Goal: Task Accomplishment & Management: Use online tool/utility

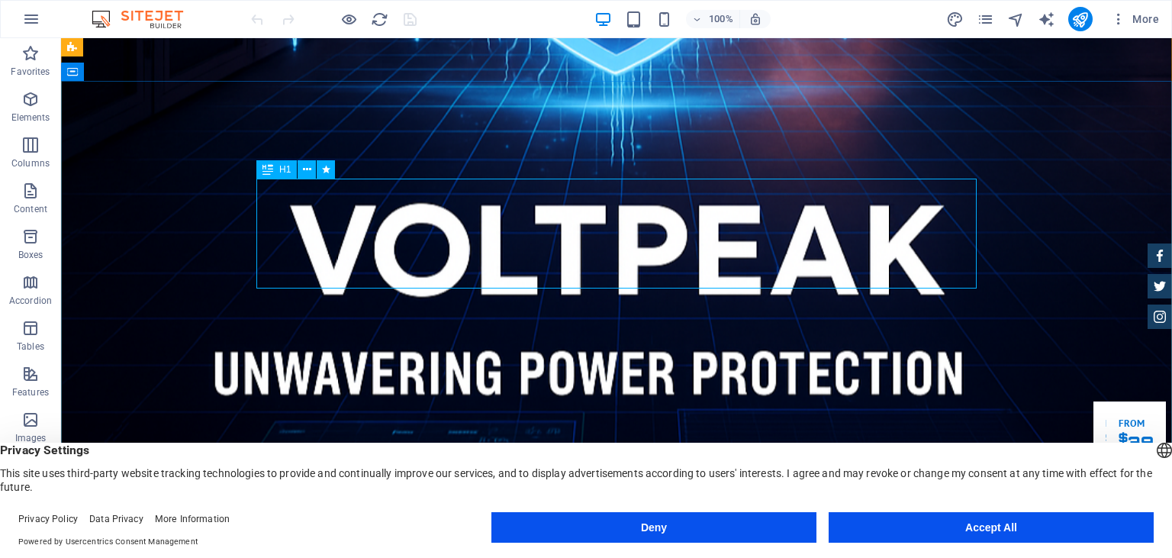
scroll to position [80, 0]
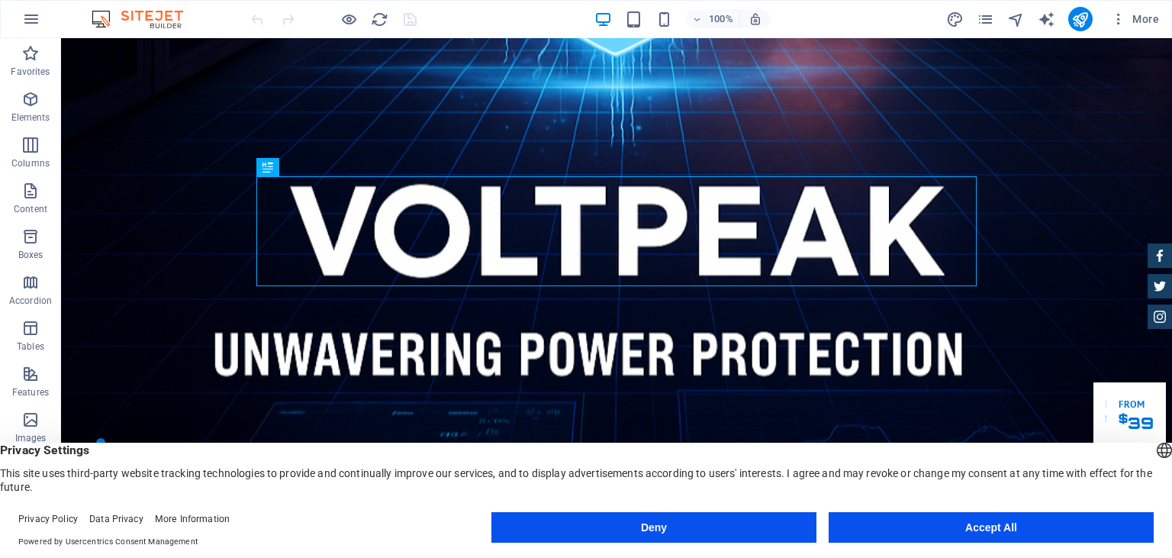
click at [993, 539] on button "Accept All" at bounding box center [990, 527] width 325 height 31
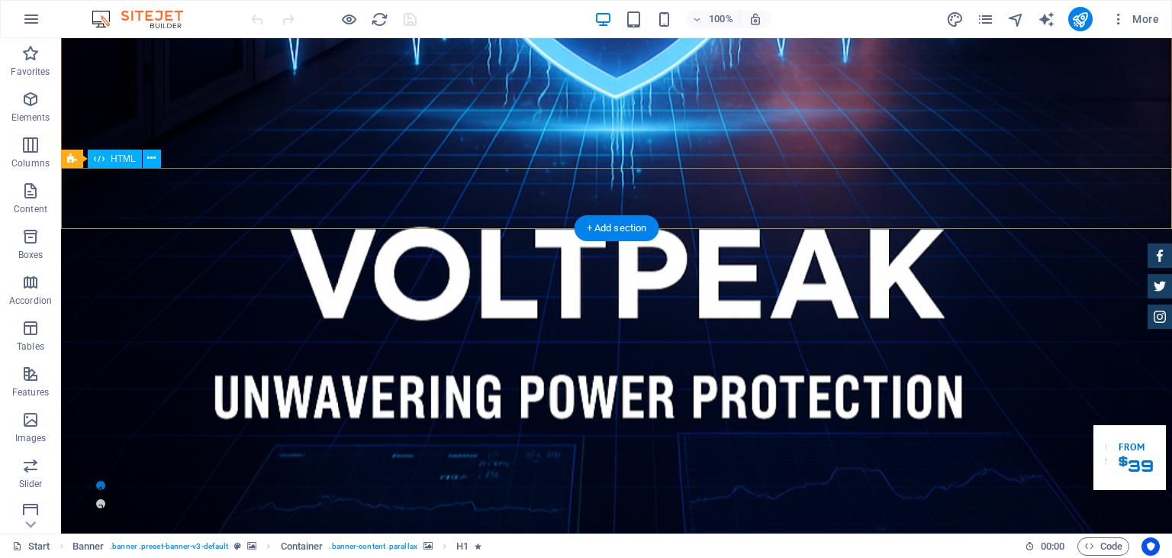
scroll to position [0, 0]
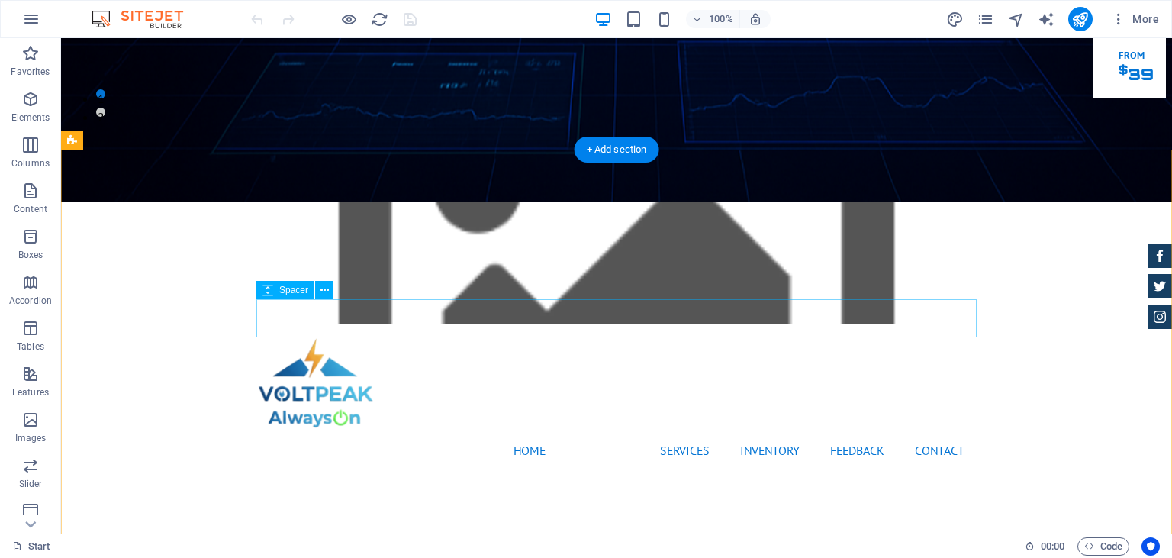
scroll to position [403, 0]
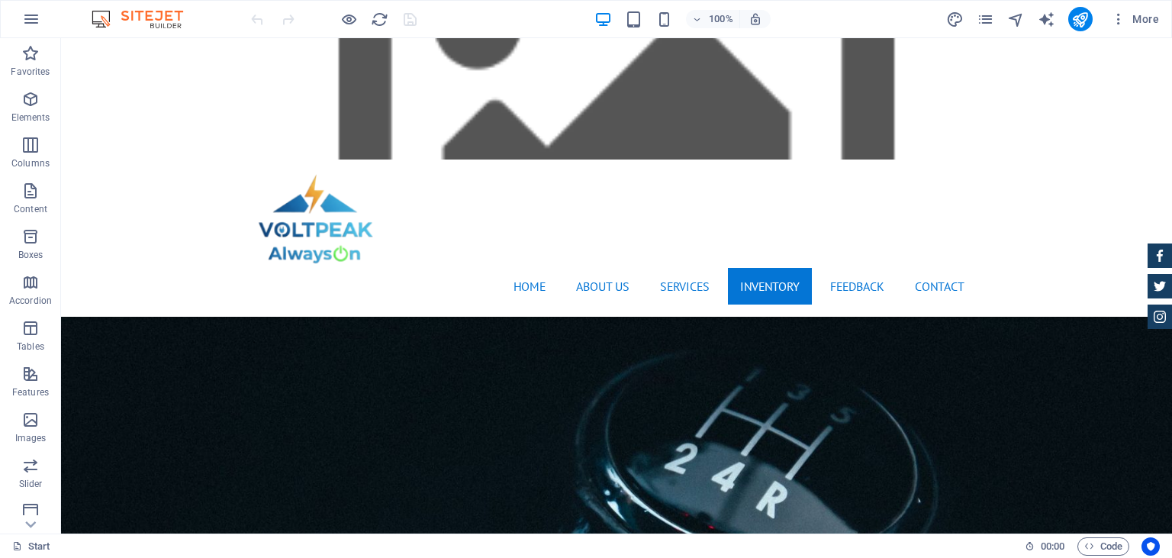
scroll to position [2417, 0]
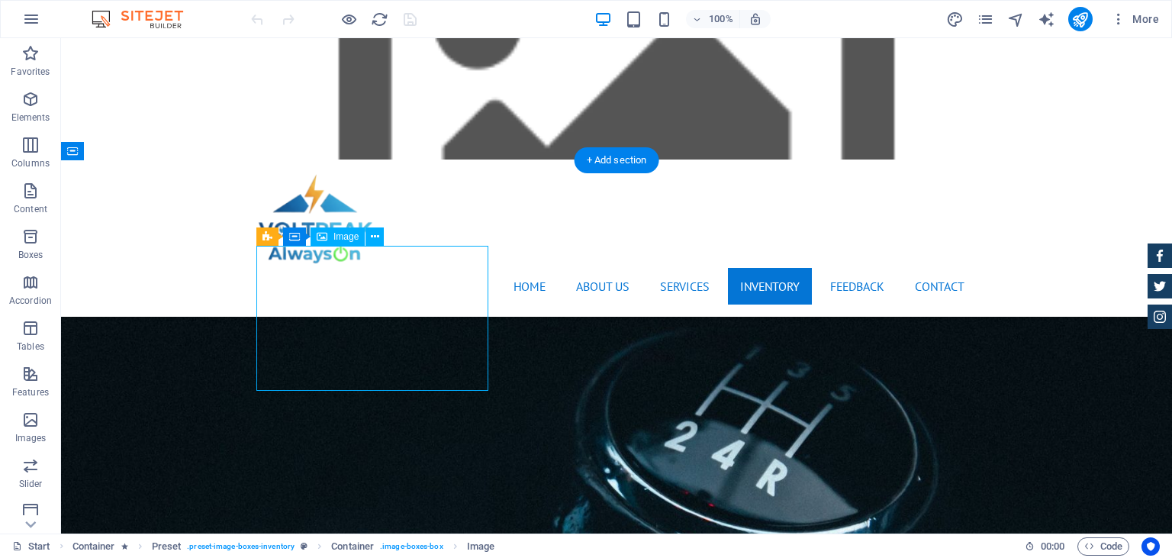
select select "%"
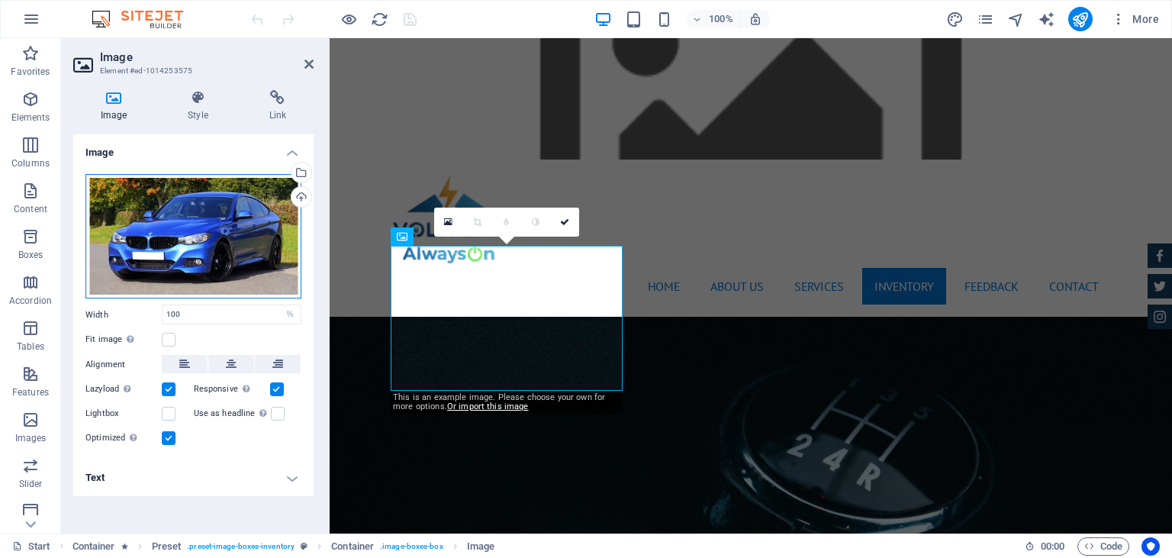
click at [224, 244] on div "Drag files here, click to choose files or select files from Files or our free s…" at bounding box center [193, 236] width 216 height 125
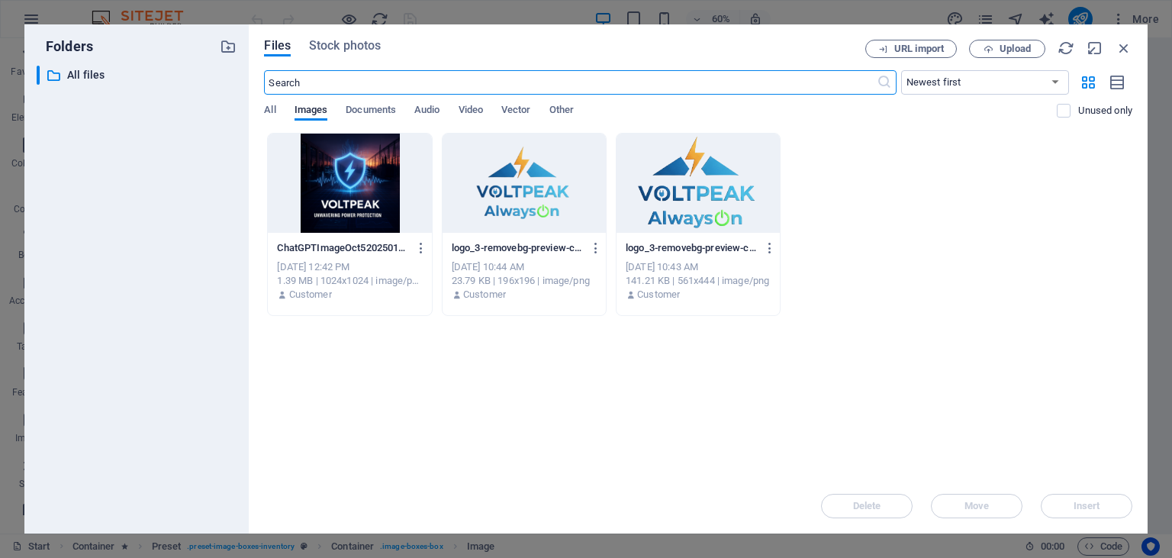
click at [925, 335] on div "Drop files here to upload them instantly ChatGPTImageOct5202501_41_42PM-X69b70z…" at bounding box center [698, 306] width 868 height 346
click at [1007, 50] on span "Upload" at bounding box center [1014, 48] width 31 height 9
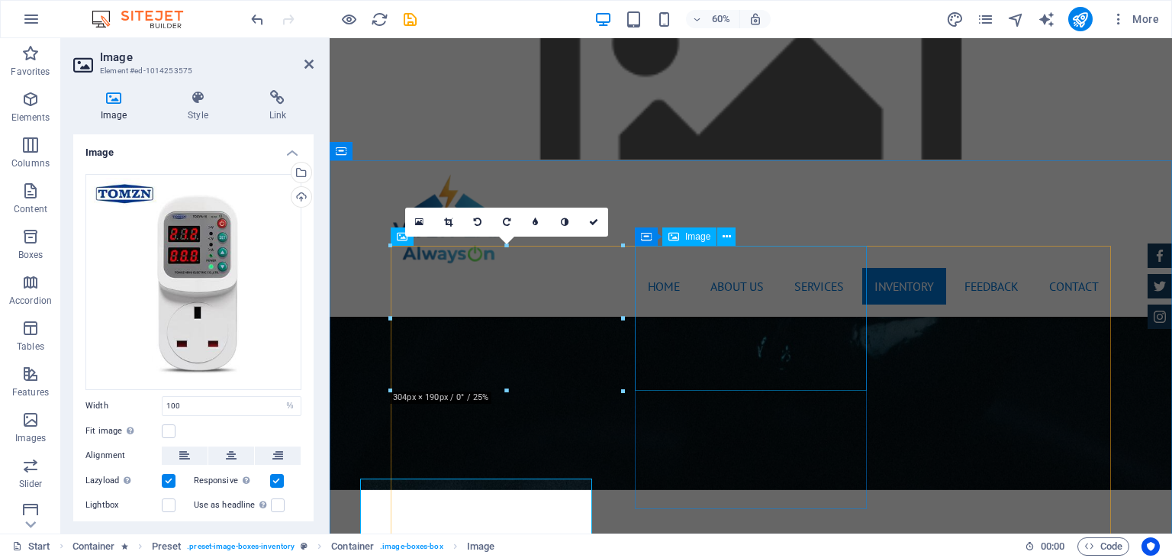
scroll to position [2417, 0]
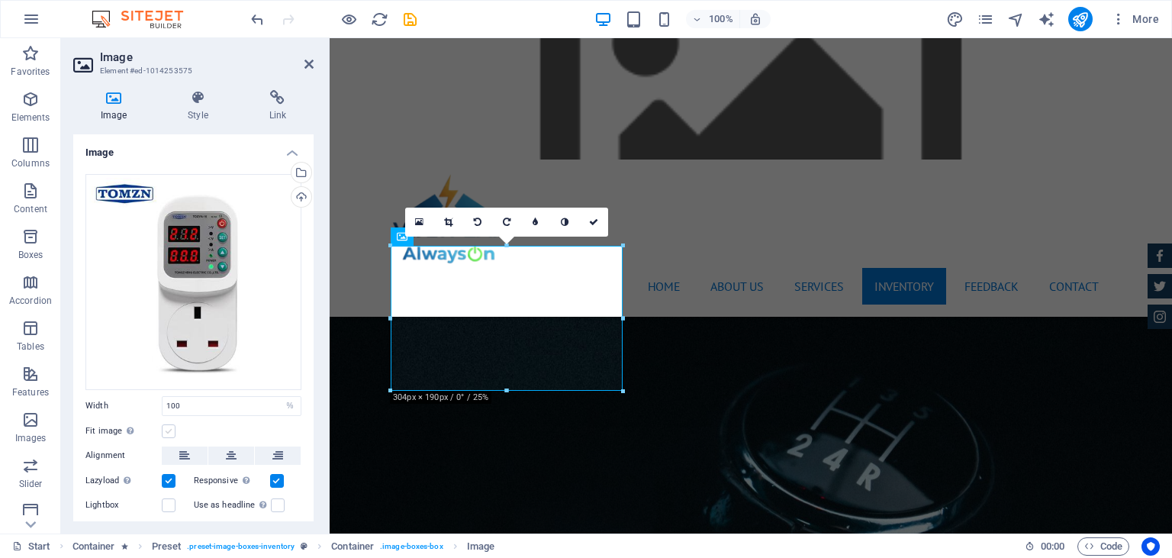
click at [169, 430] on label at bounding box center [169, 431] width 14 height 14
click at [0, 0] on input "Fit image Automatically fit image to a fixed width and height" at bounding box center [0, 0] width 0 height 0
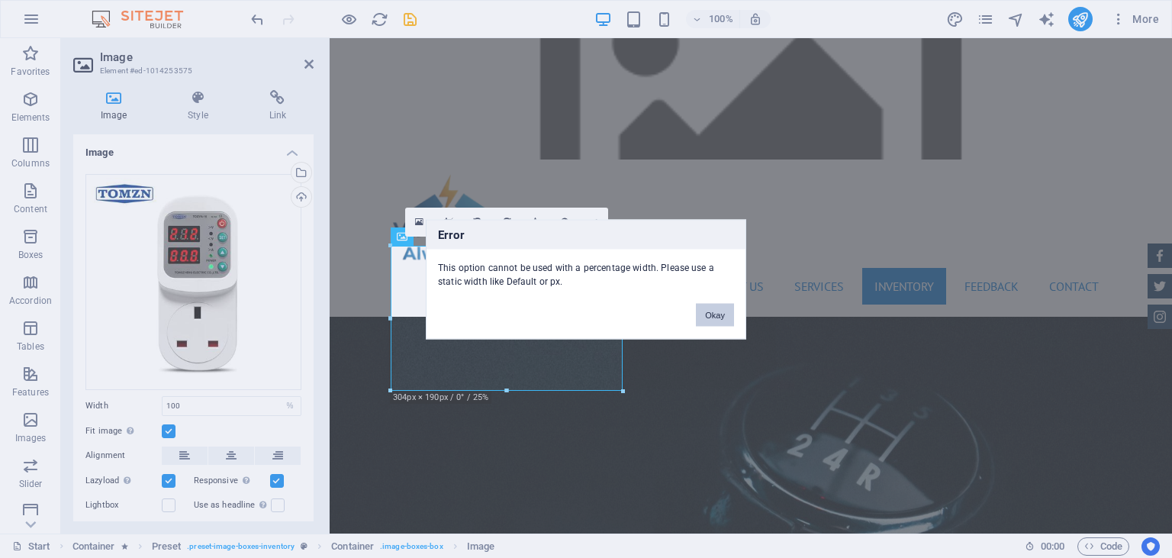
click at [710, 316] on button "Okay" at bounding box center [715, 314] width 38 height 23
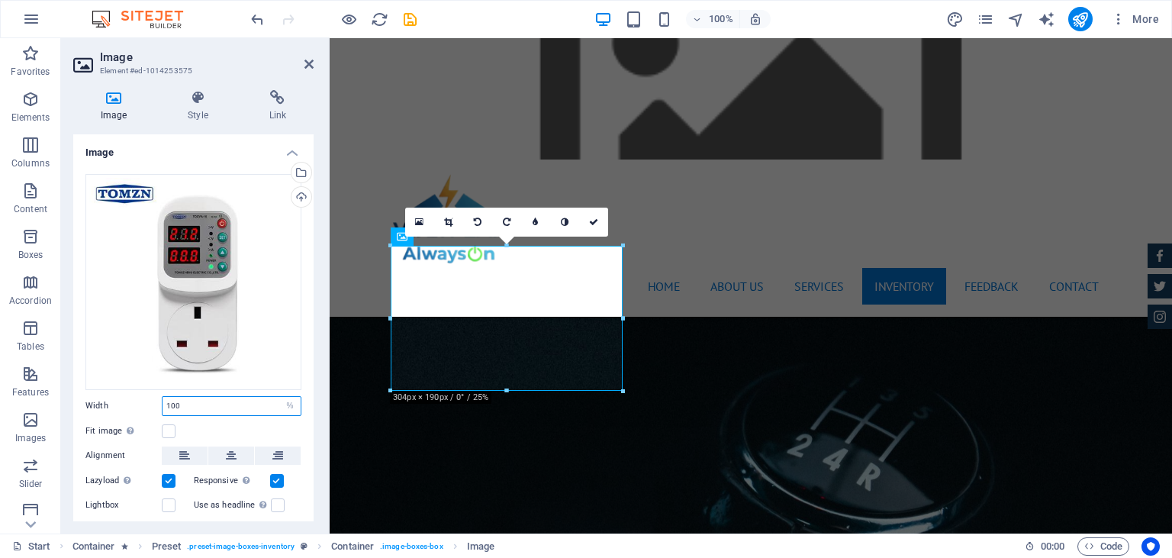
click at [214, 401] on input "100" at bounding box center [231, 406] width 138 height 18
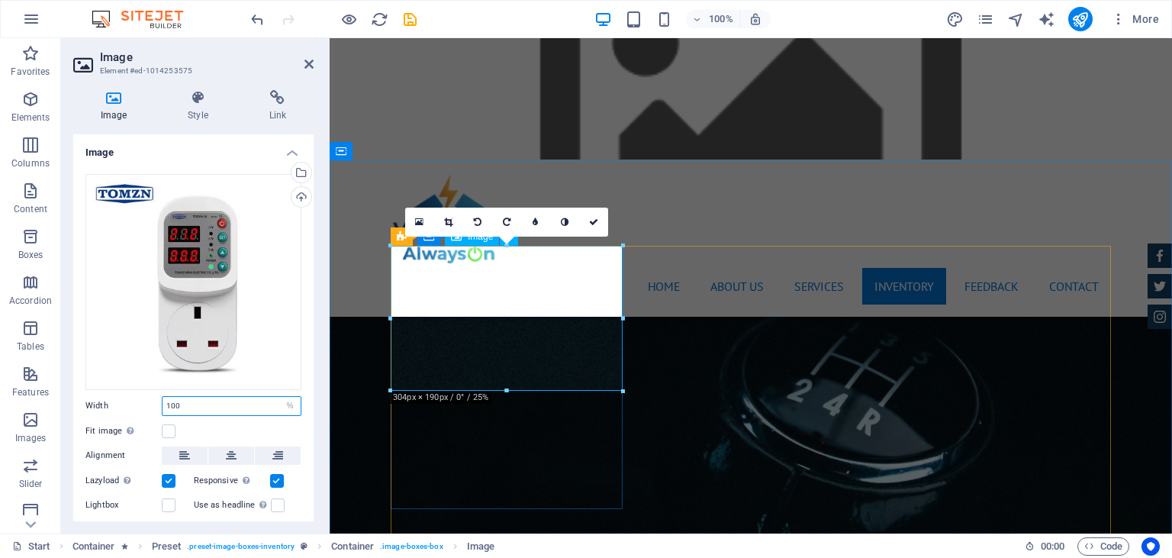
scroll to position [2497, 0]
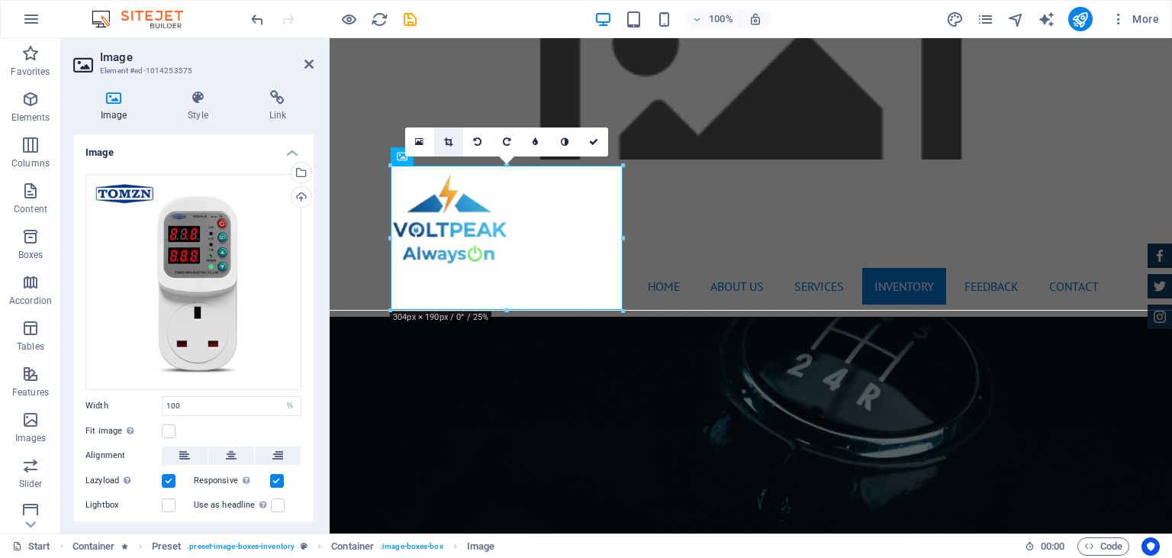
click at [444, 140] on link at bounding box center [448, 141] width 29 height 29
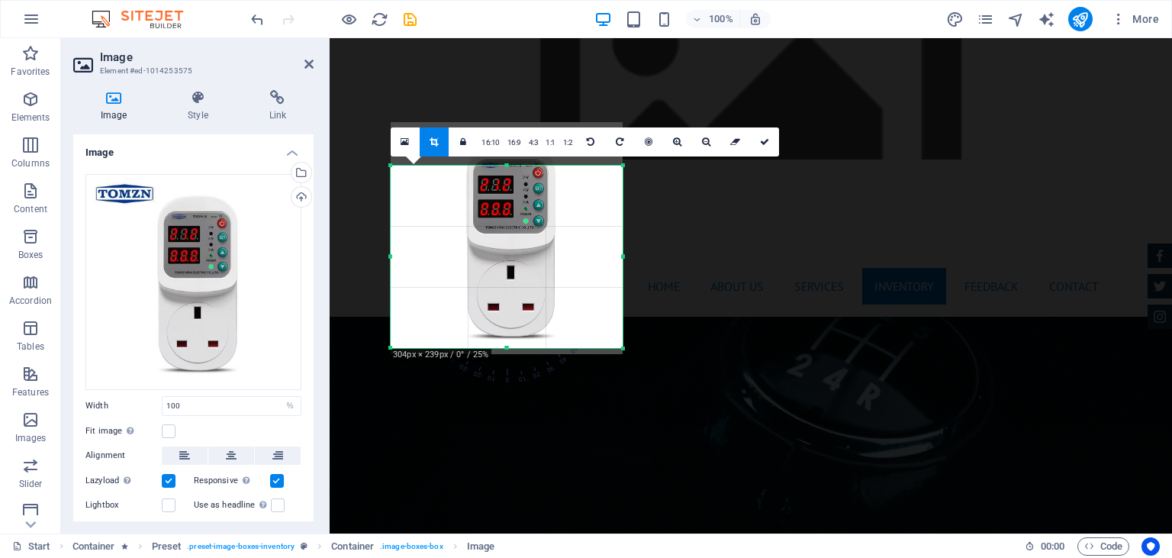
drag, startPoint x: 508, startPoint y: 310, endPoint x: 513, endPoint y: 347, distance: 37.7
click at [513, 347] on div at bounding box center [507, 348] width 232 height 5
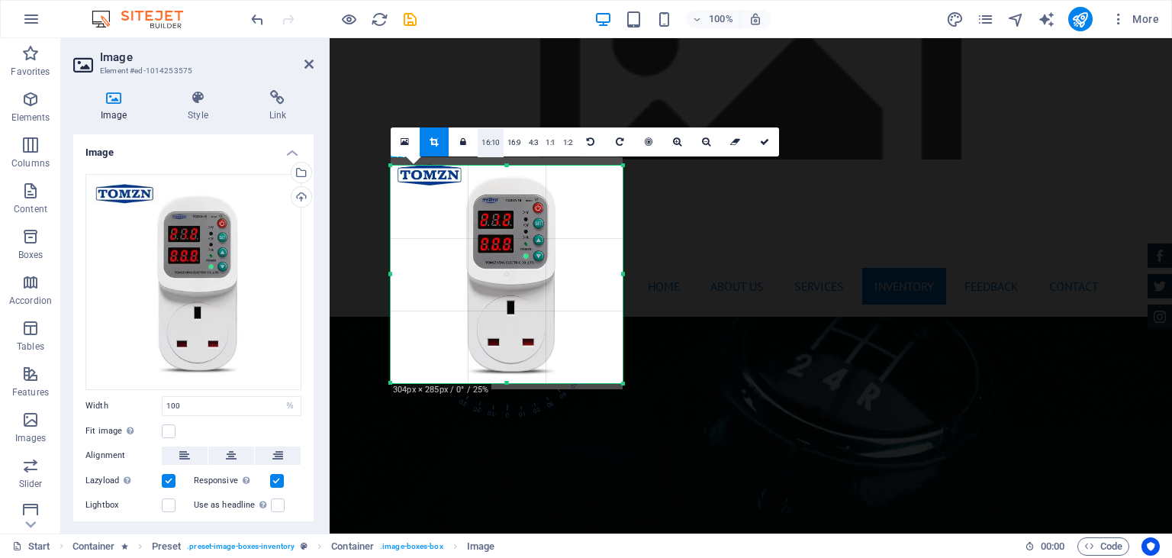
drag, startPoint x: 508, startPoint y: 165, endPoint x: 492, endPoint y: 130, distance: 38.6
click at [492, 166] on div "180 170 160 150 140 130 120 110 100 90 80 70 60 50 40 30 20 10 0 -10 -20 -30 -4…" at bounding box center [507, 274] width 232 height 217
click at [587, 273] on div at bounding box center [507, 273] width 232 height 232
click at [633, 243] on div at bounding box center [506, 273] width 262 height 262
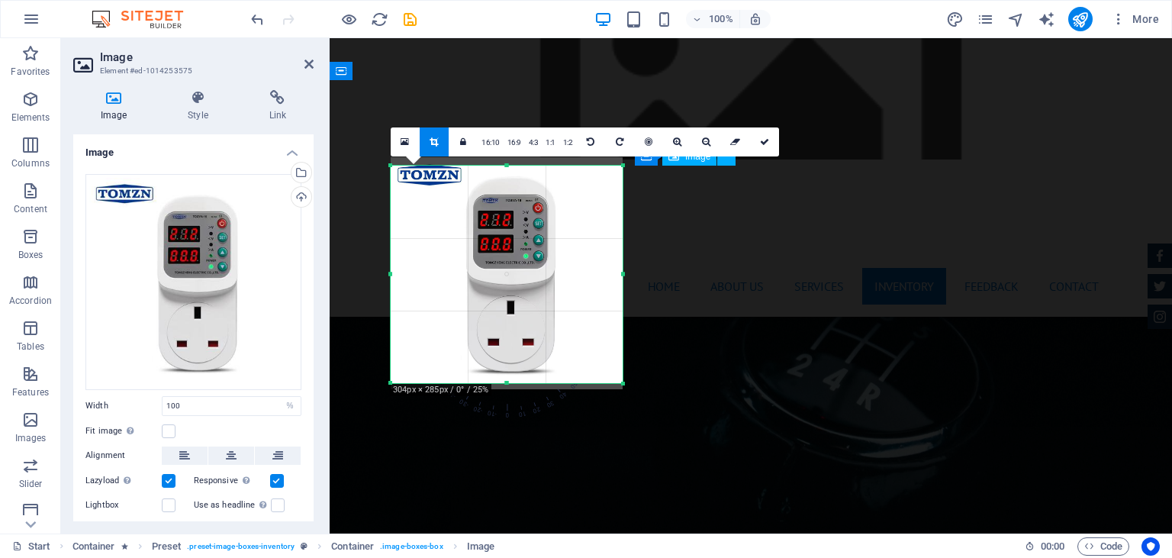
select select "%"
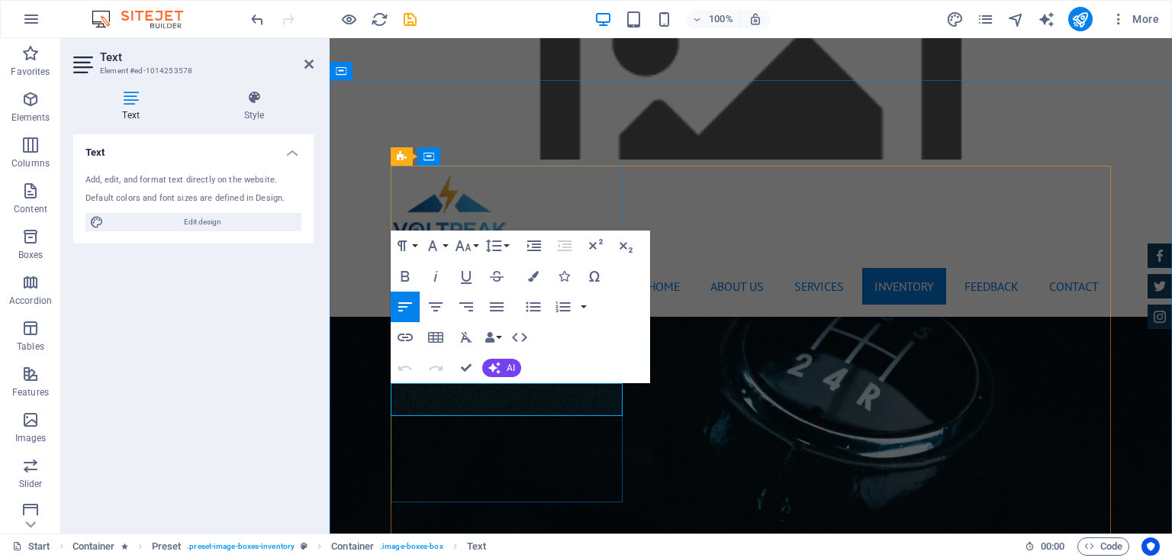
drag, startPoint x: 513, startPoint y: 407, endPoint x: 368, endPoint y: 405, distance: 144.2
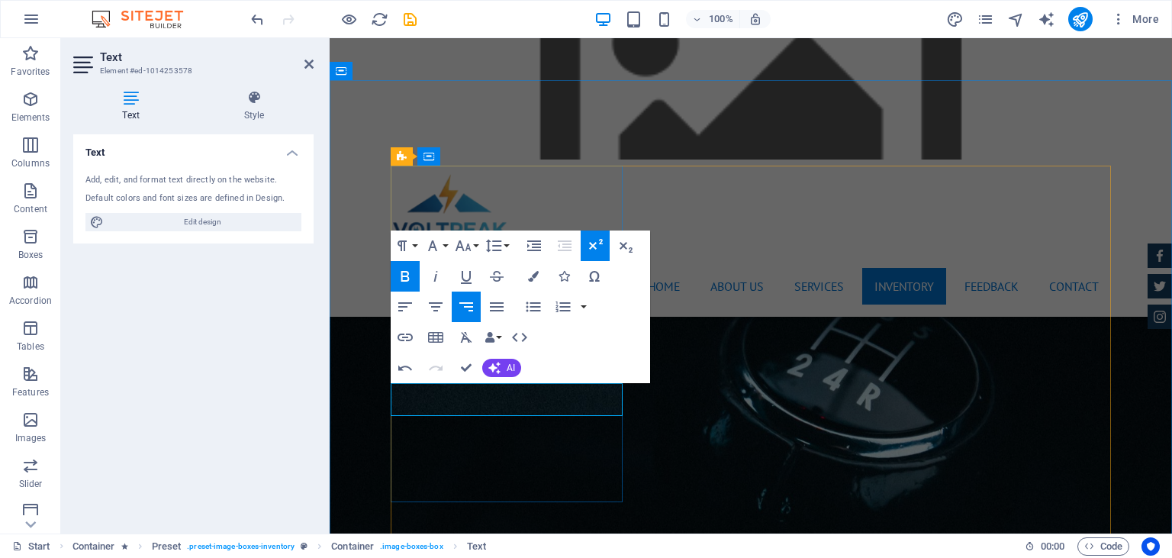
click at [595, 368] on div "Paragraph Format Normal Heading 1 Heading 2 Heading 3 Heading 4 Heading 5 Headi…" at bounding box center [520, 306] width 259 height 153
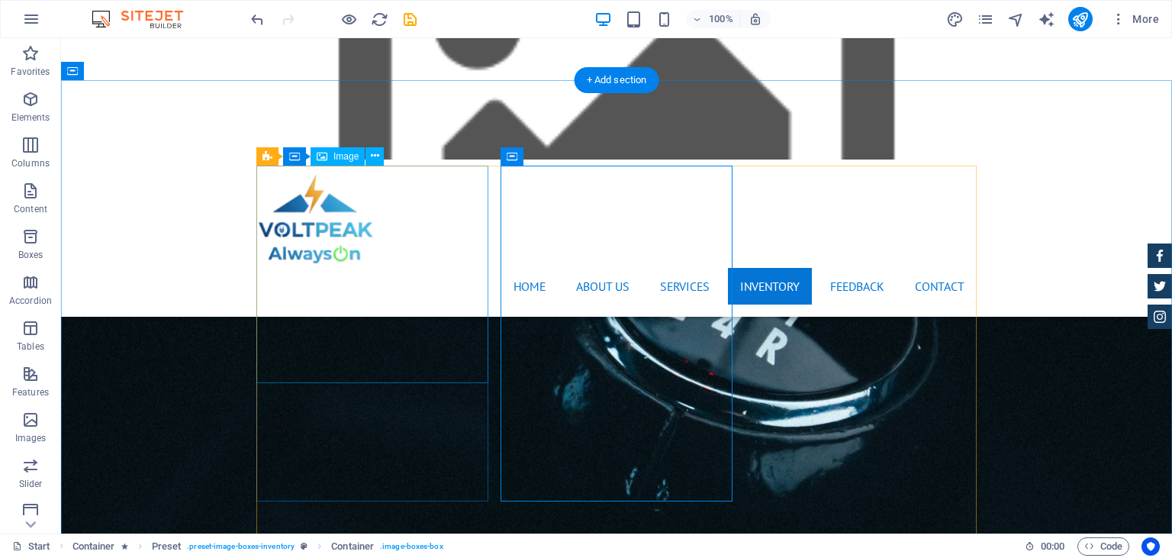
scroll to position [2578, 0]
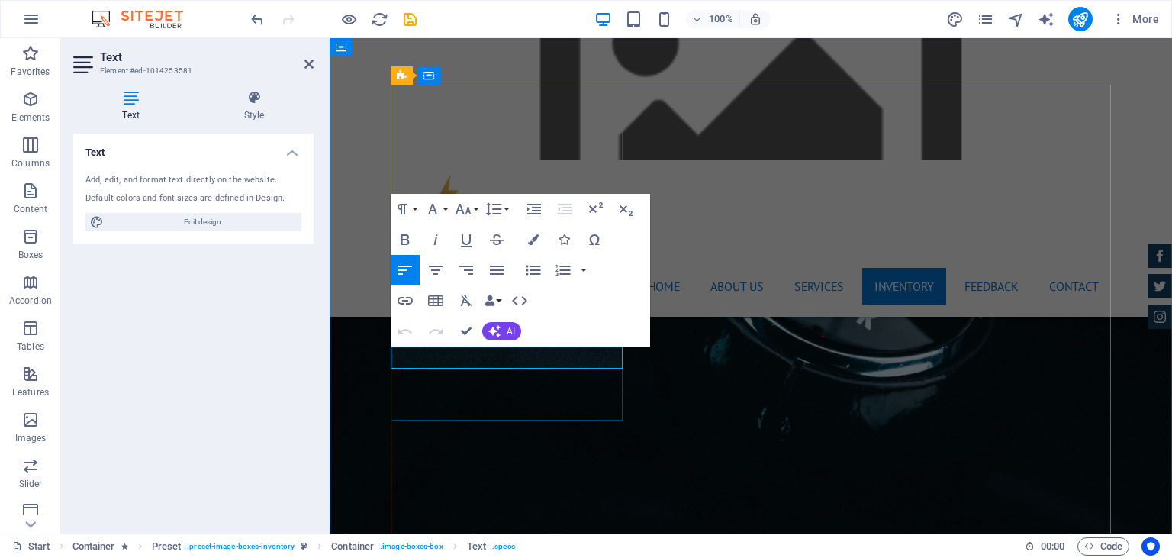
drag, startPoint x: 558, startPoint y: 365, endPoint x: 392, endPoint y: 359, distance: 165.6
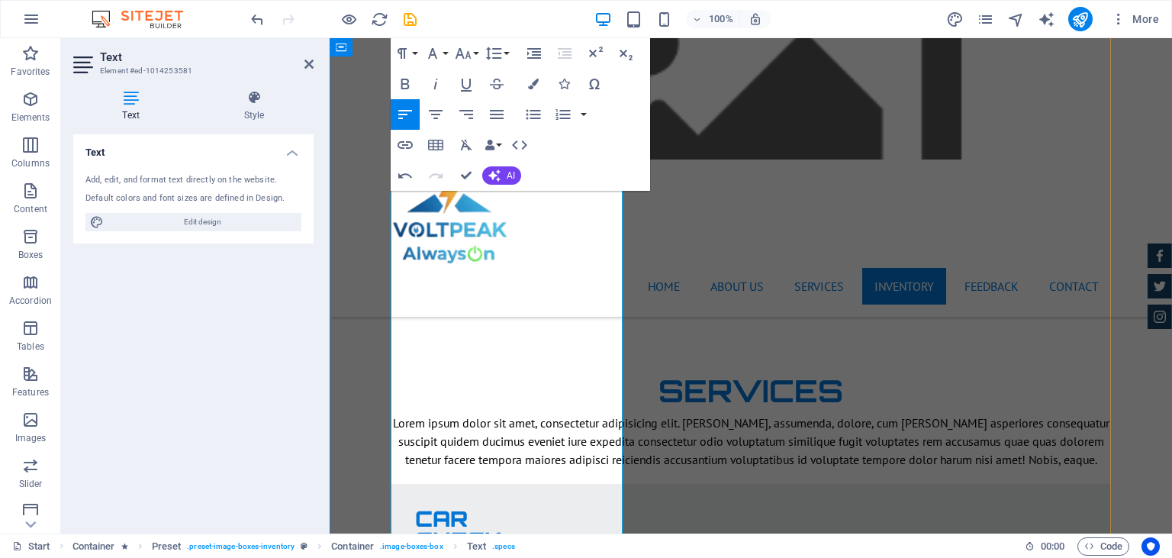
scroll to position [2900, 0]
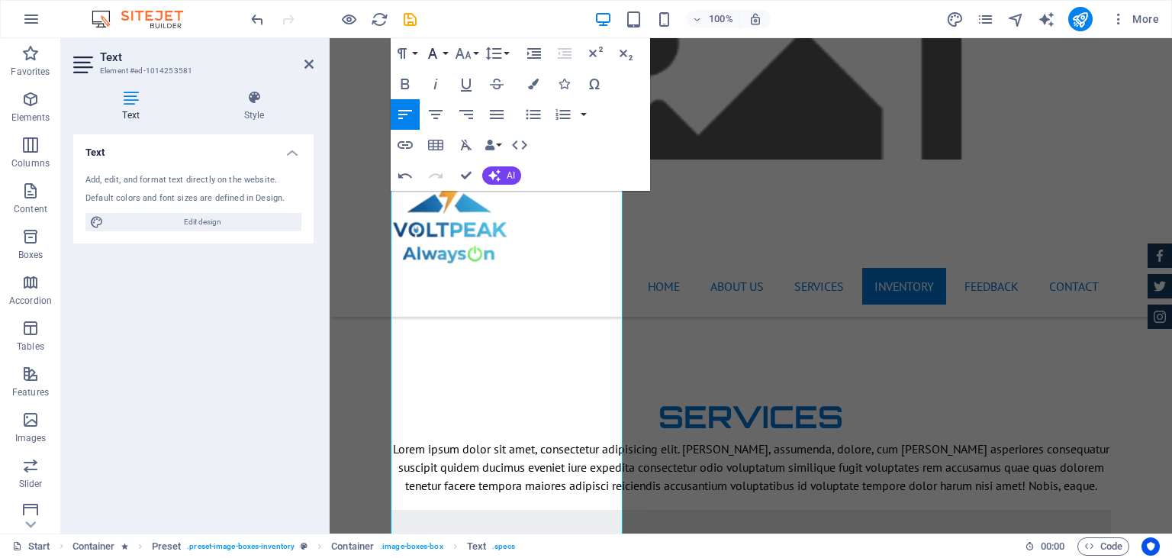
click at [445, 50] on button "Font Family" at bounding box center [435, 53] width 29 height 31
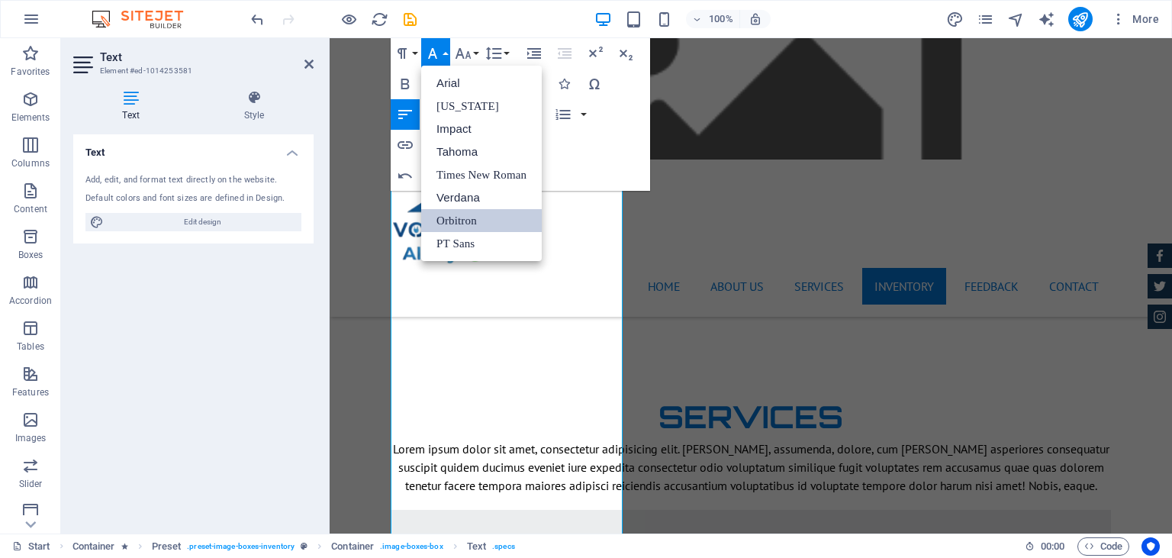
scroll to position [0, 0]
click at [478, 53] on button "Font Size" at bounding box center [466, 53] width 29 height 31
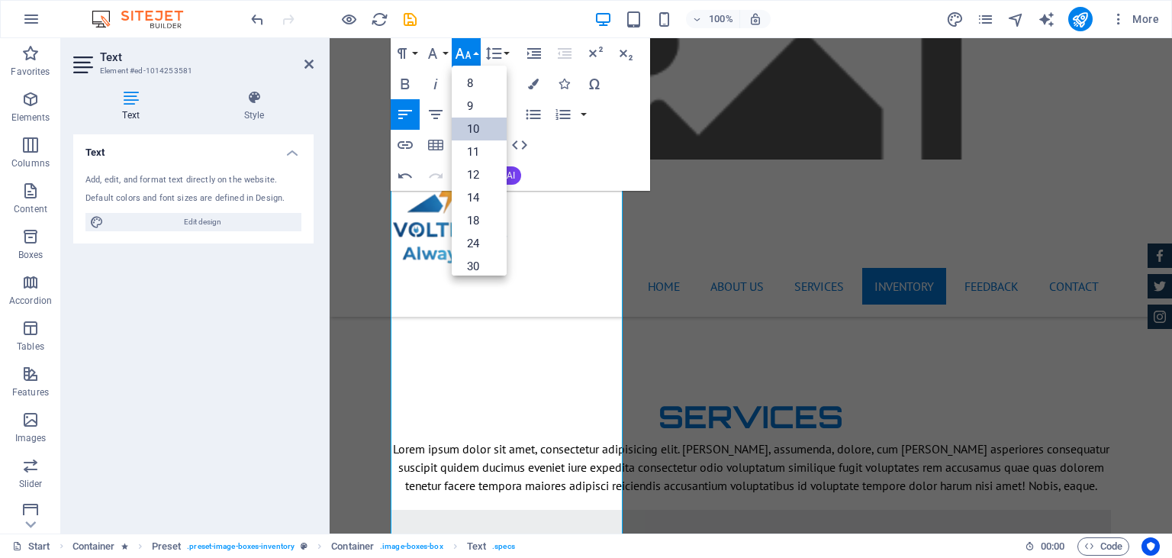
click at [481, 127] on link "10" at bounding box center [479, 128] width 55 height 23
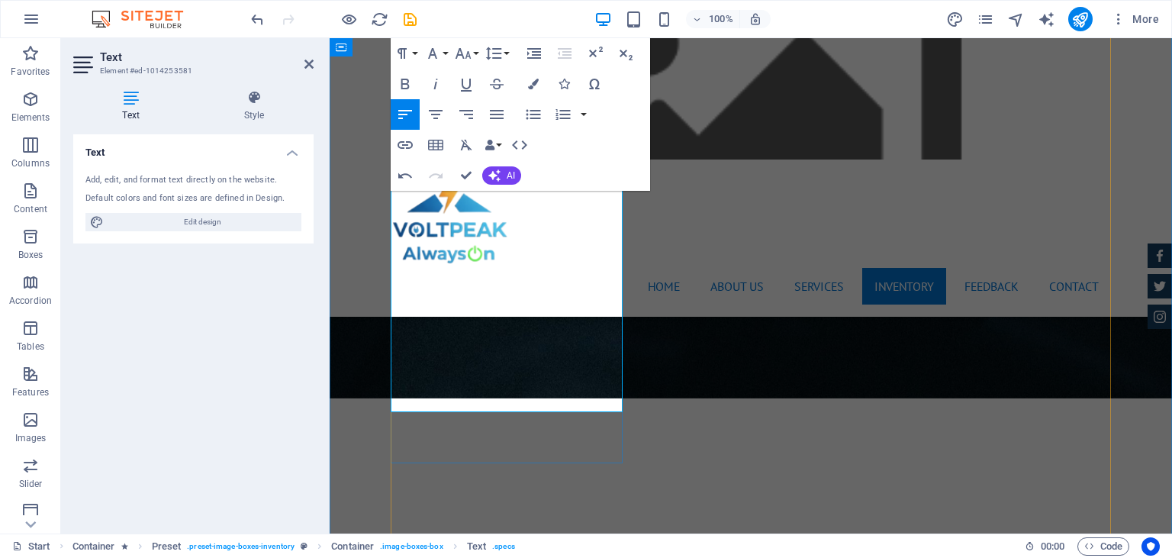
scroll to position [2739, 0]
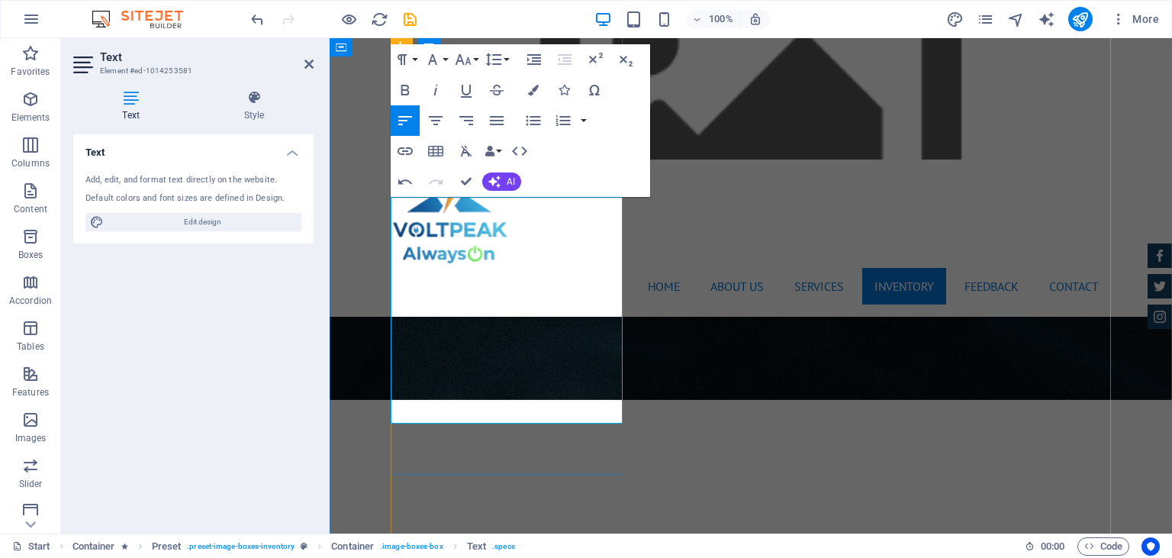
scroll to position [2578, 0]
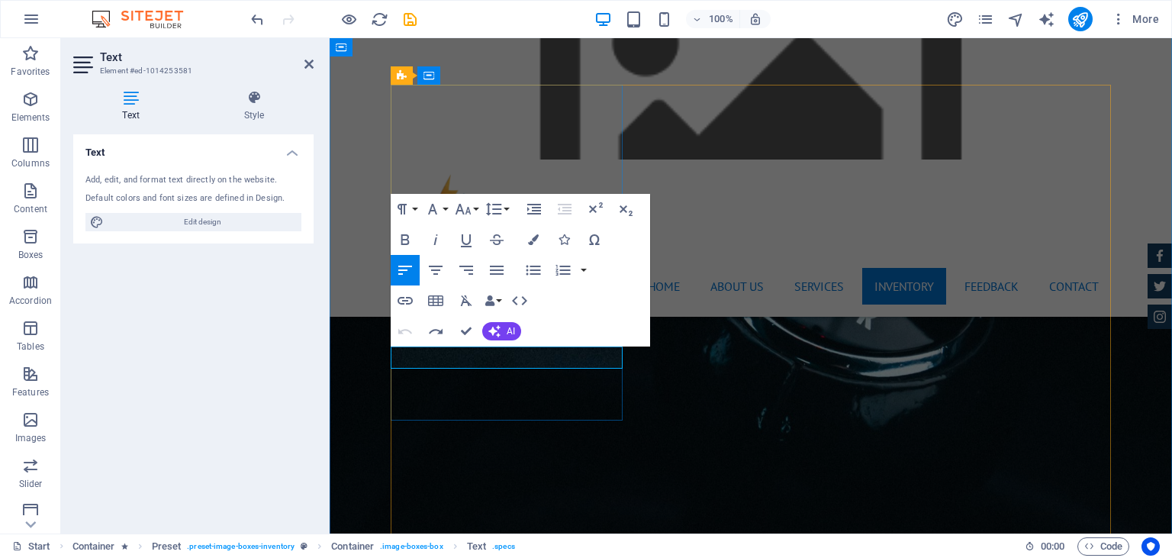
click at [478, 214] on button "Font Size" at bounding box center [466, 209] width 29 height 31
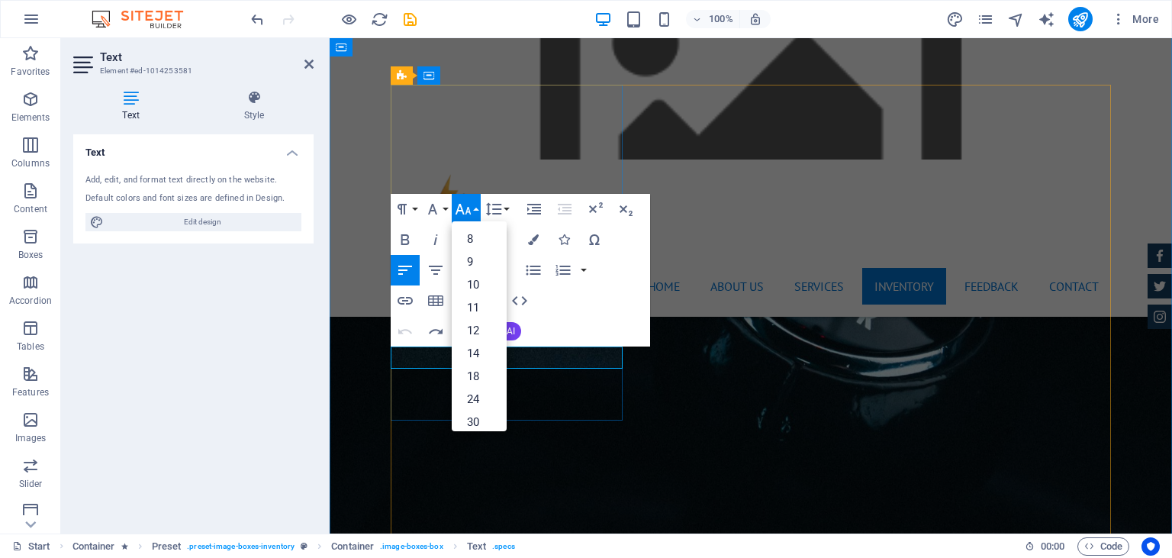
drag, startPoint x: 438, startPoint y: 362, endPoint x: 404, endPoint y: 361, distance: 34.3
click at [478, 209] on button "Font Size" at bounding box center [466, 209] width 29 height 31
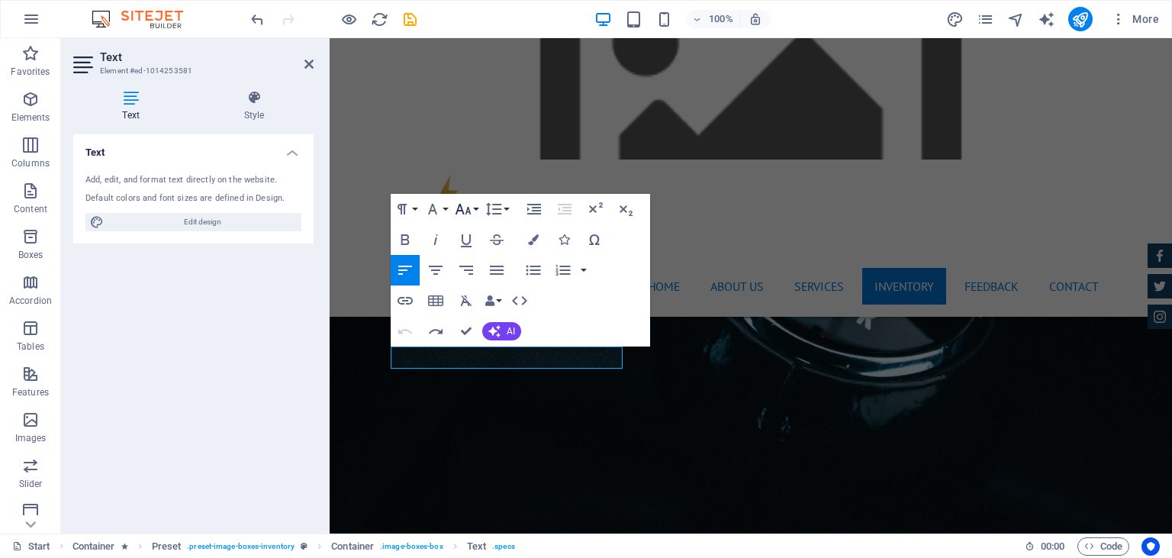
click at [475, 208] on button "Font Size" at bounding box center [466, 209] width 29 height 31
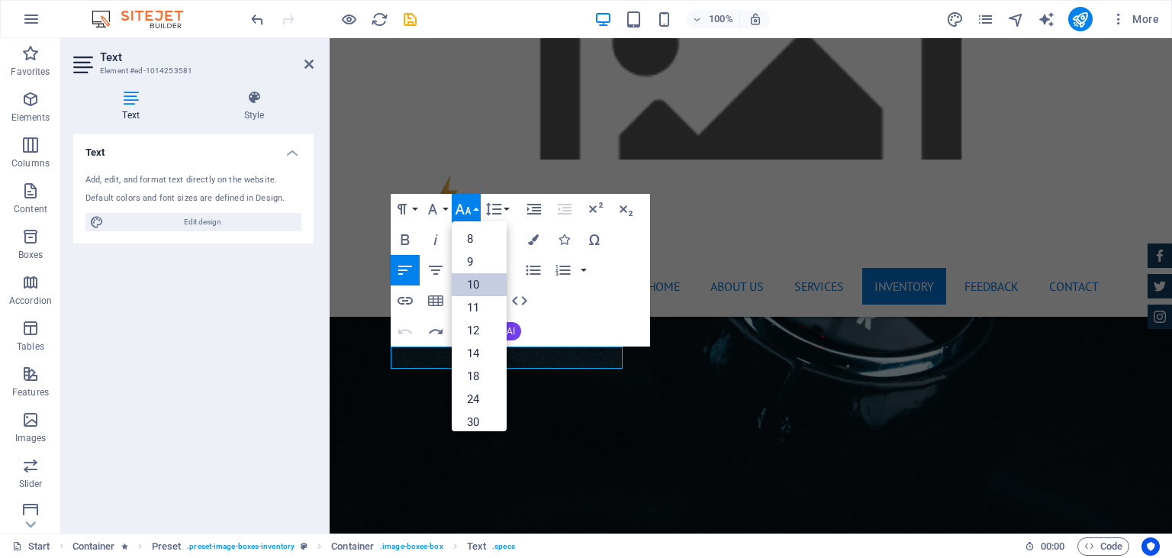
click at [479, 276] on link "10" at bounding box center [479, 284] width 55 height 23
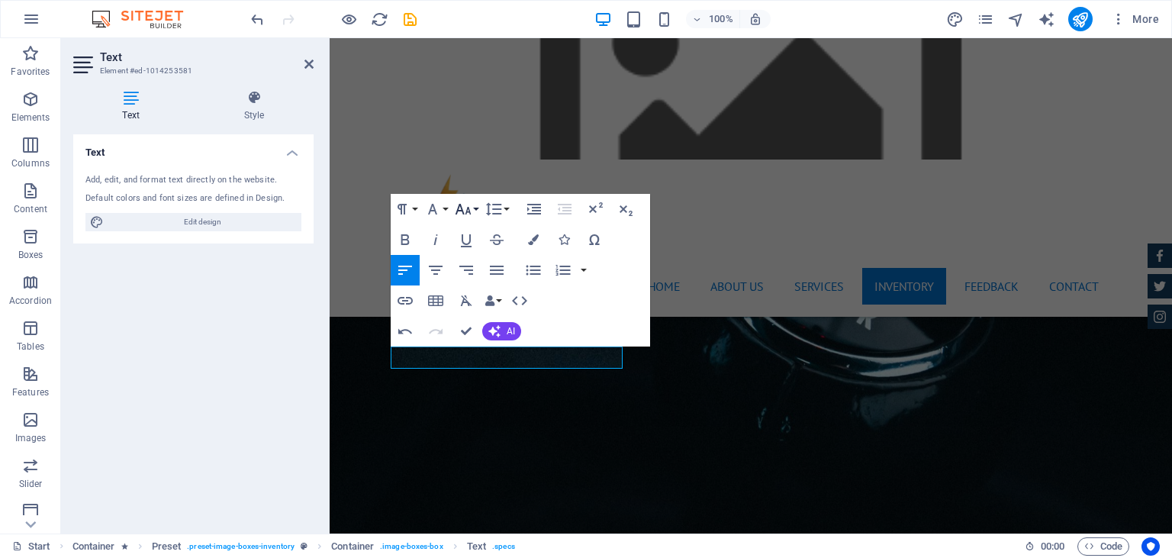
click at [478, 208] on button "Font Size" at bounding box center [466, 209] width 29 height 31
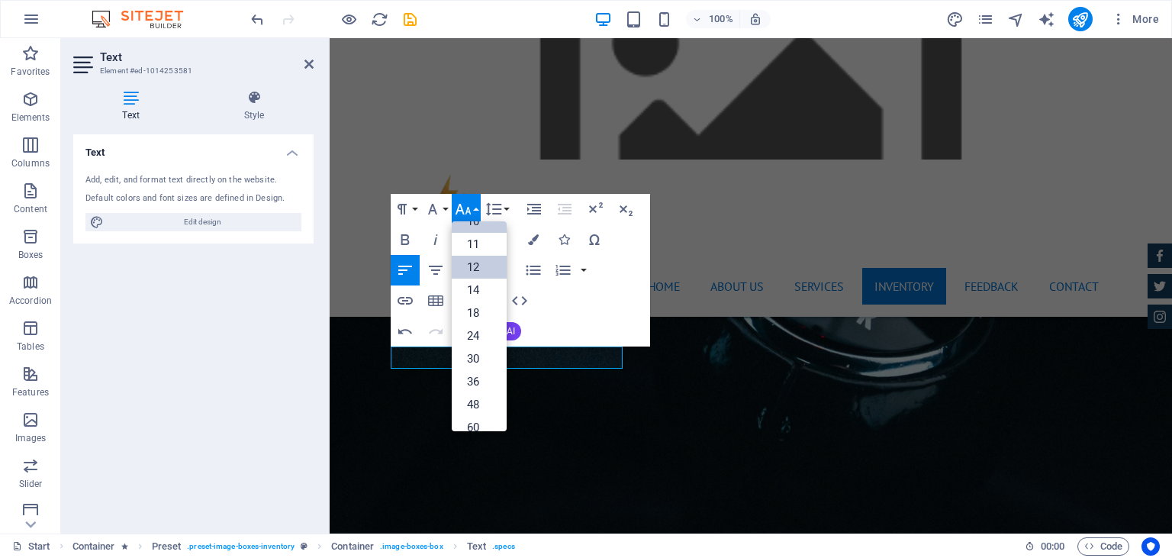
click at [478, 270] on link "12" at bounding box center [479, 267] width 55 height 23
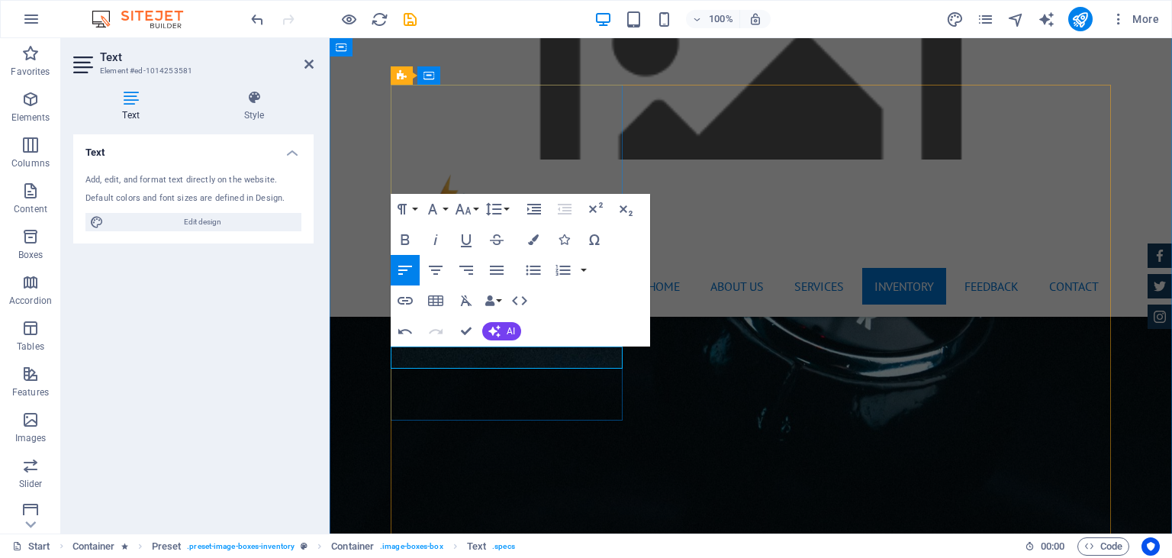
drag, startPoint x: 557, startPoint y: 364, endPoint x: 387, endPoint y: 359, distance: 170.2
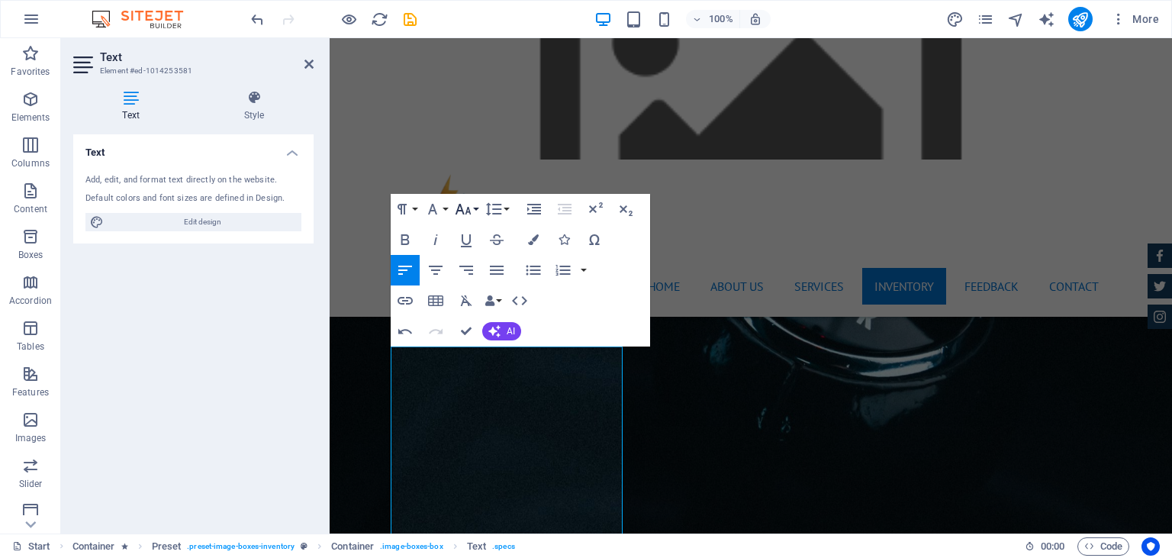
click at [477, 211] on button "Font Size" at bounding box center [466, 209] width 29 height 31
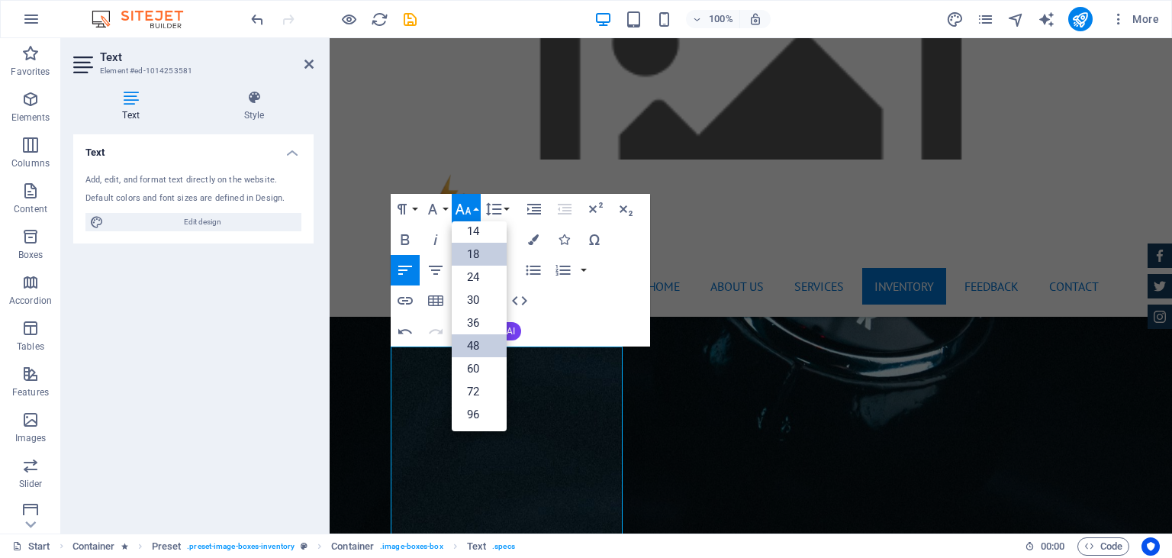
scroll to position [0, 0]
click at [484, 331] on link "12" at bounding box center [479, 330] width 55 height 23
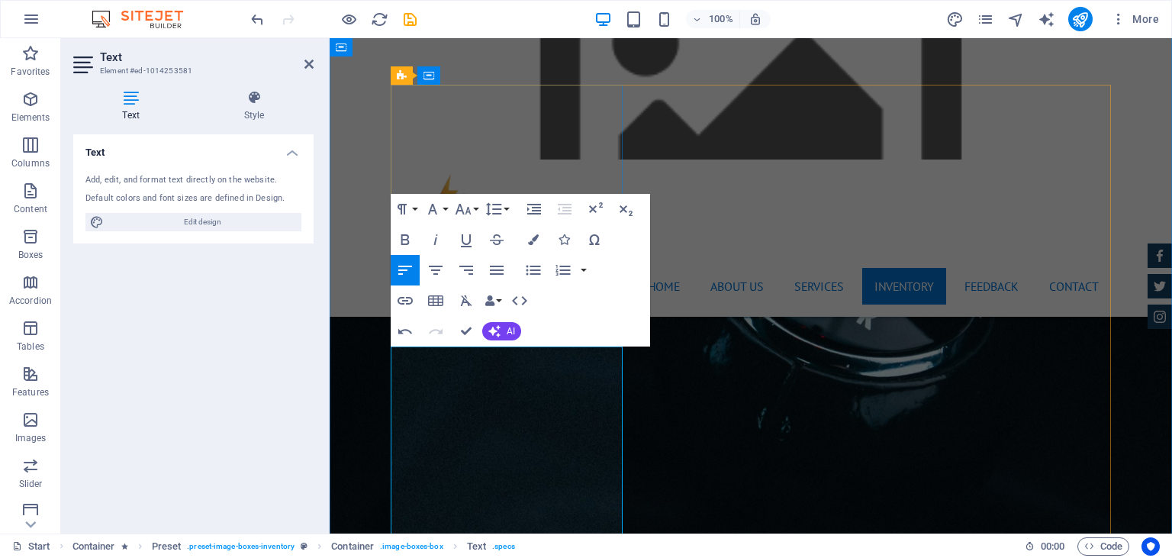
drag, startPoint x: 452, startPoint y: 417, endPoint x: 463, endPoint y: 432, distance: 18.6
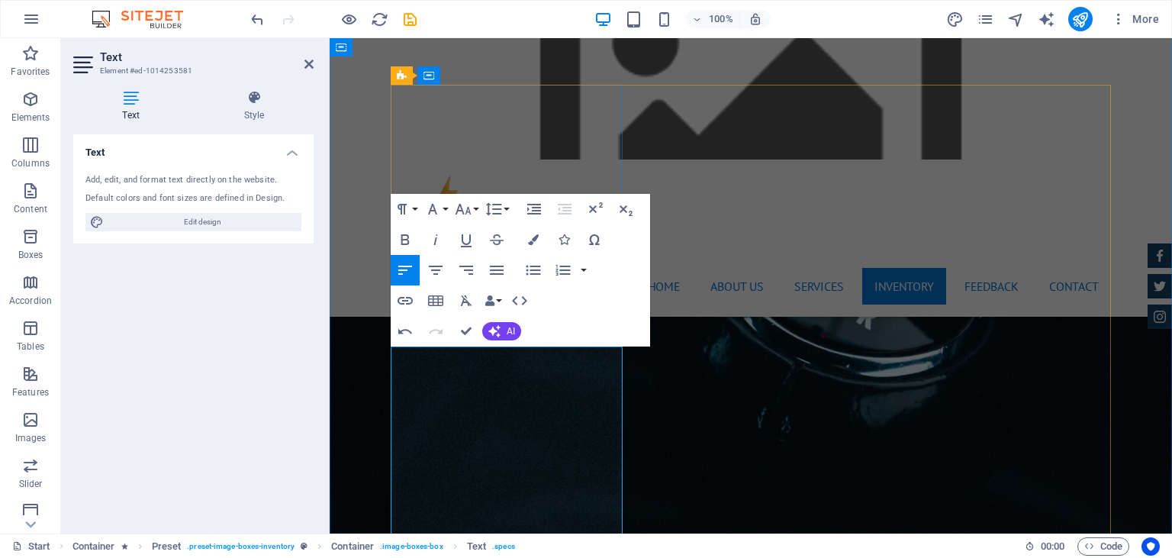
drag, startPoint x: 542, startPoint y: 421, endPoint x: 494, endPoint y: 426, distance: 48.4
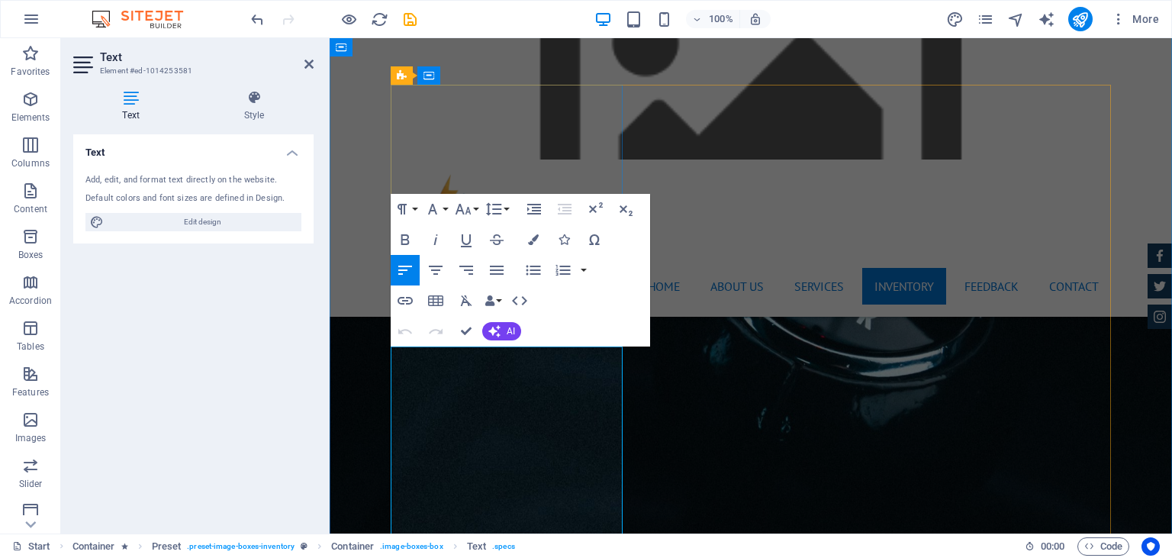
drag, startPoint x: 420, startPoint y: 413, endPoint x: 438, endPoint y: 427, distance: 22.9
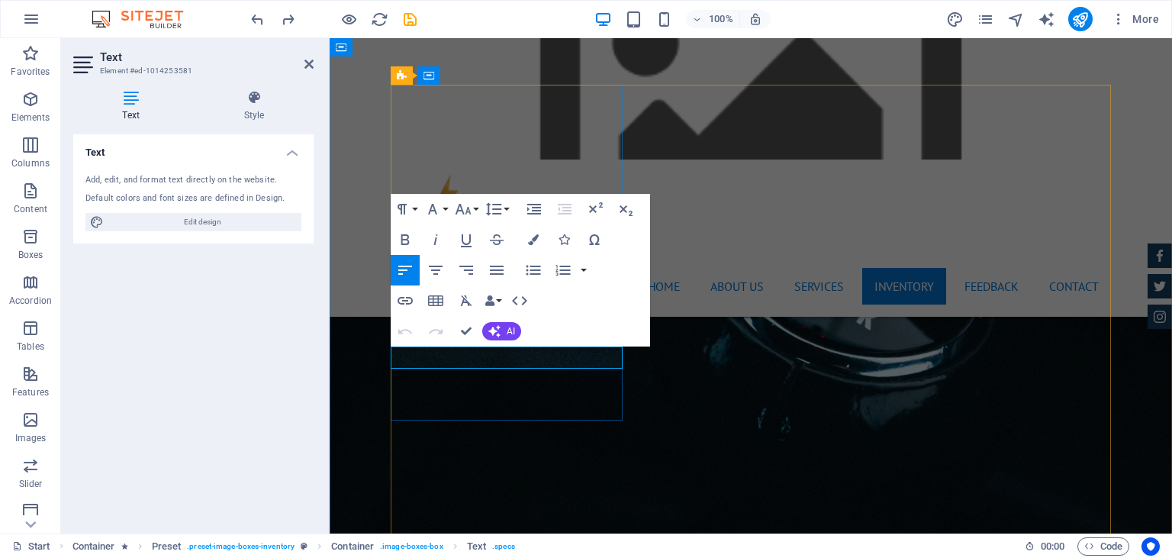
drag, startPoint x: 496, startPoint y: 361, endPoint x: 385, endPoint y: 362, distance: 110.6
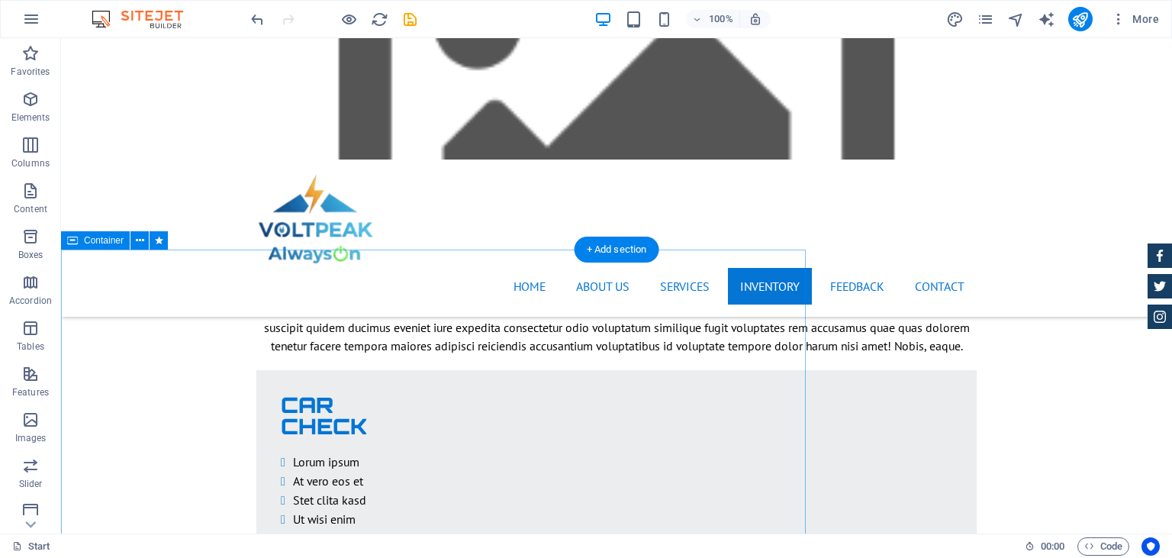
scroll to position [2900, 0]
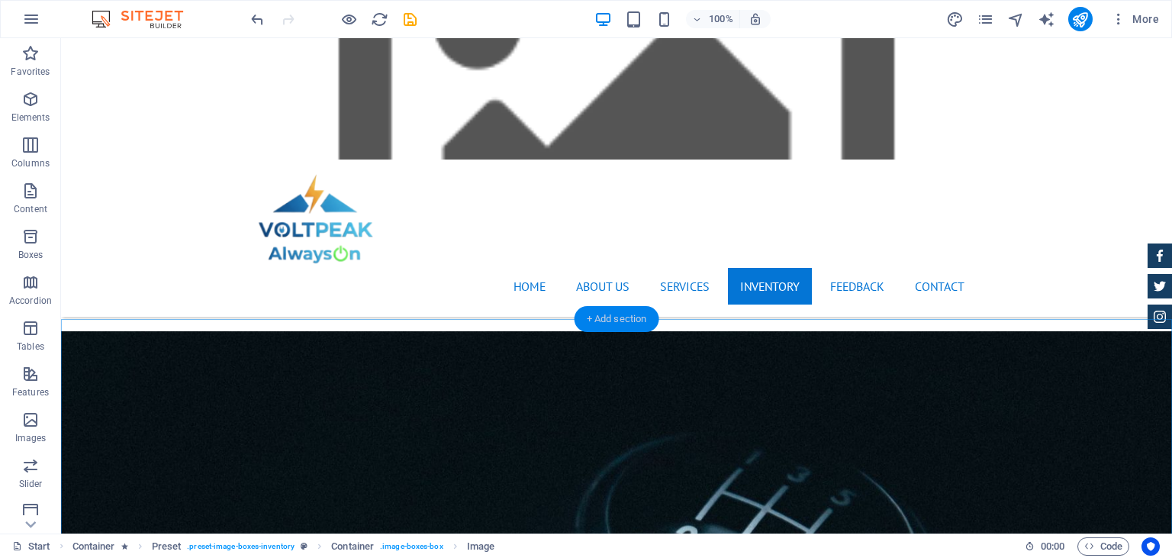
scroll to position [2255, 0]
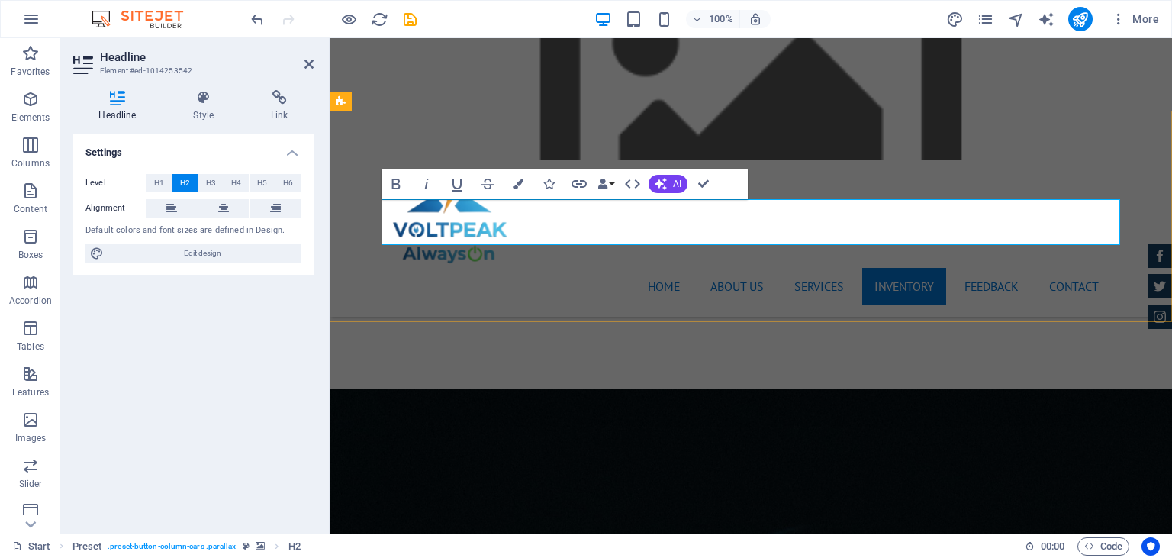
drag, startPoint x: 860, startPoint y: 231, endPoint x: 646, endPoint y: 223, distance: 213.8
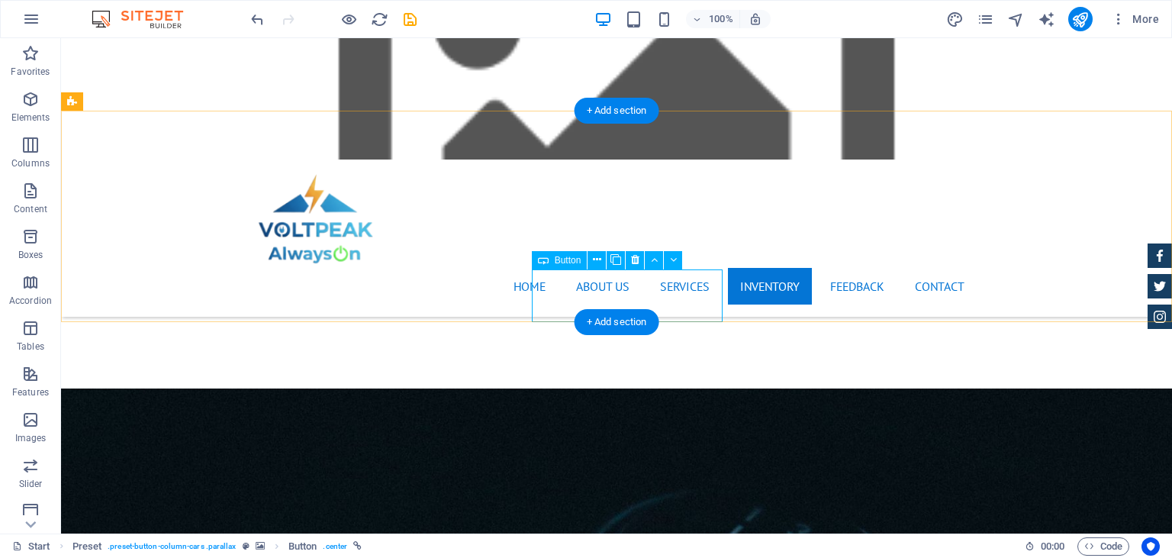
checkbox input "false"
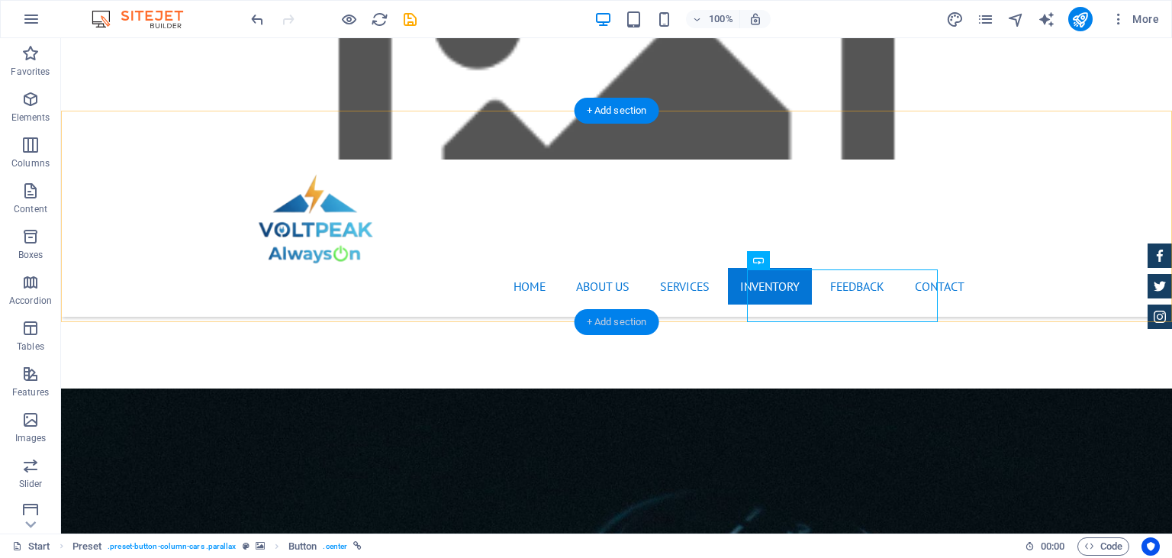
click at [612, 320] on div "+ Add section" at bounding box center [616, 322] width 85 height 26
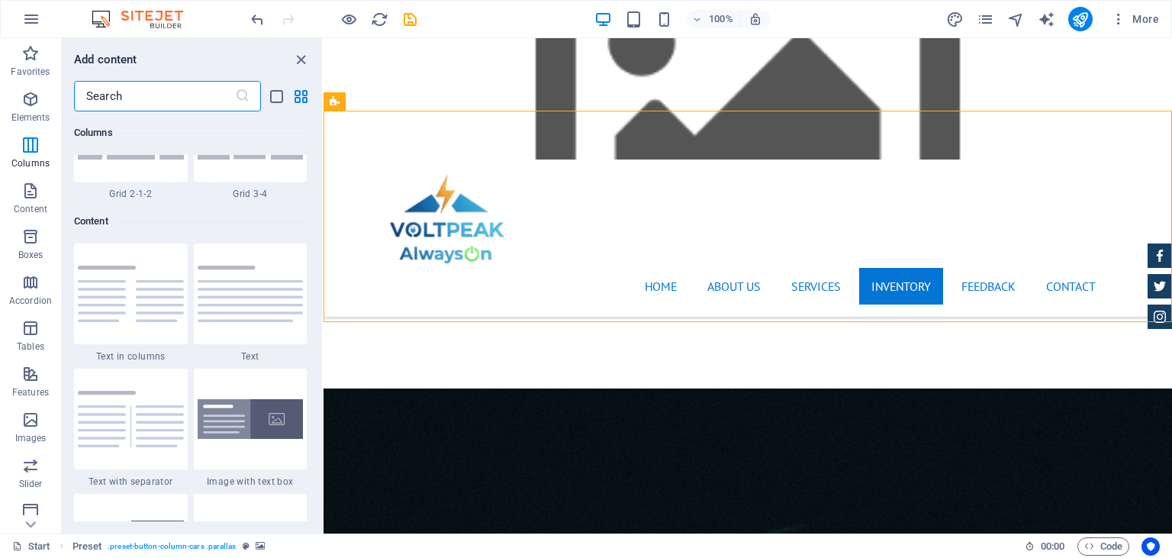
scroll to position [2460, 0]
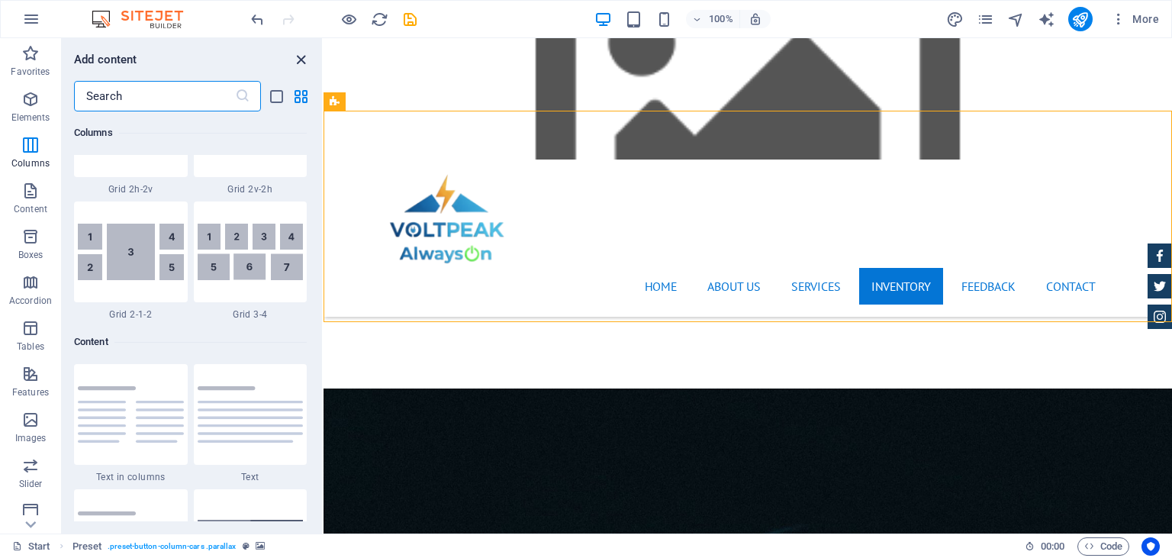
click at [295, 56] on icon "close panel" at bounding box center [301, 60] width 18 height 18
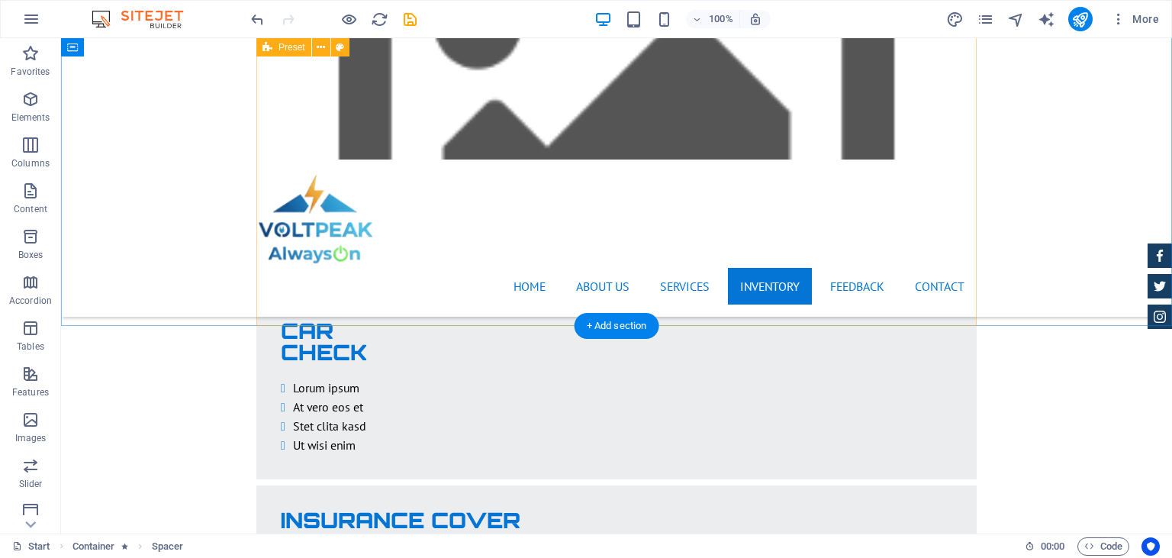
scroll to position [3142, 0]
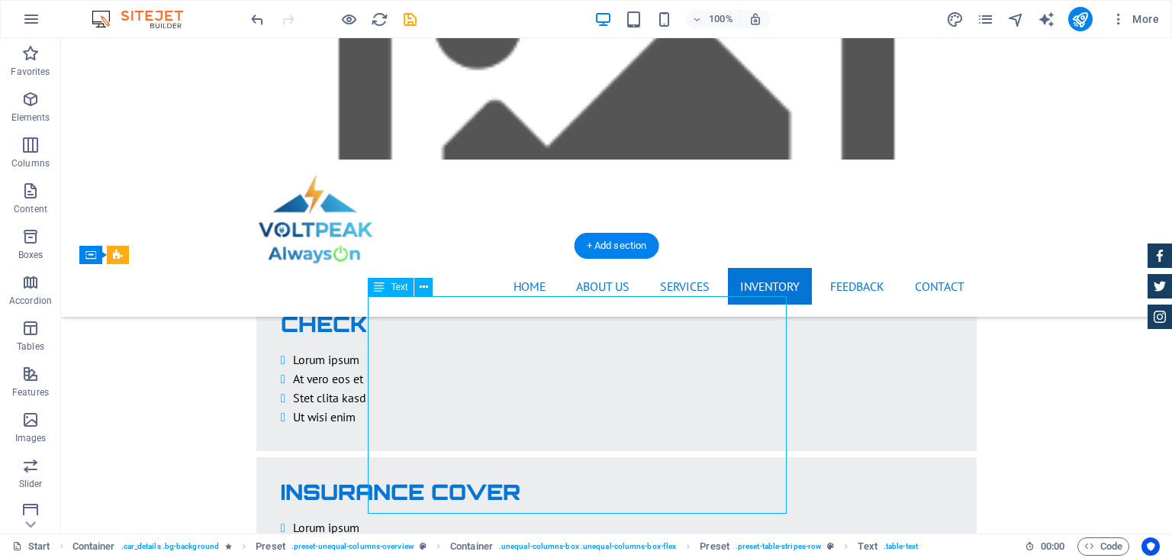
drag, startPoint x: 499, startPoint y: 322, endPoint x: 491, endPoint y: 322, distance: 8.4
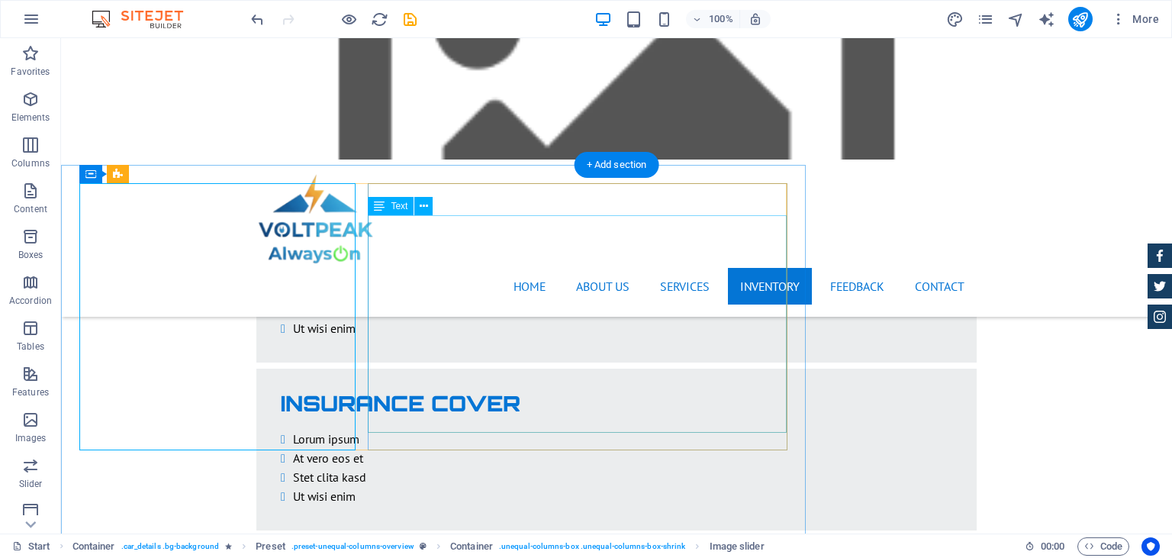
scroll to position [3222, 0]
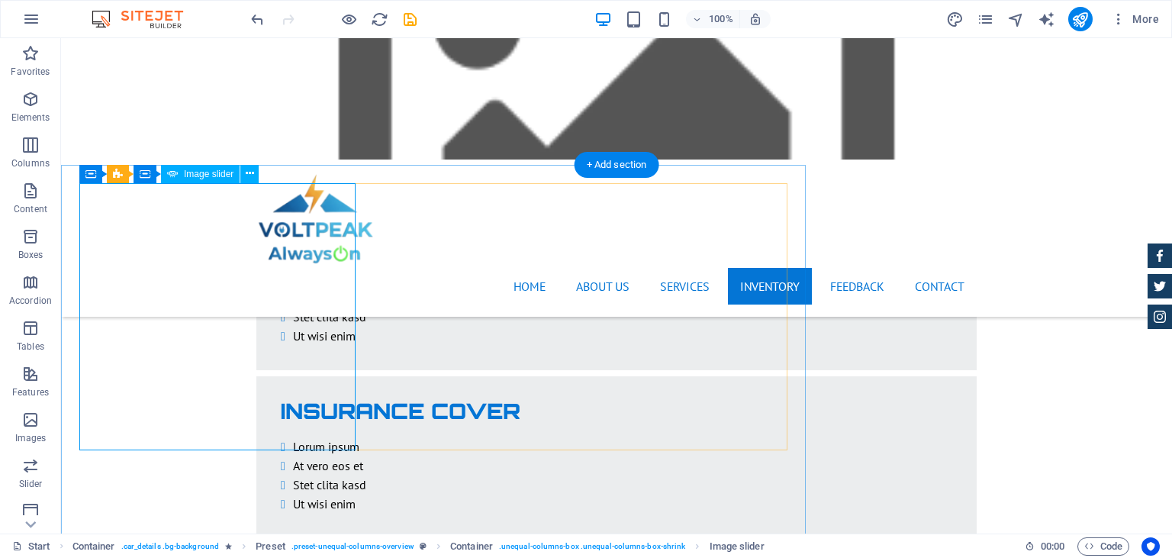
select select "px"
select select "ms"
select select "progressive"
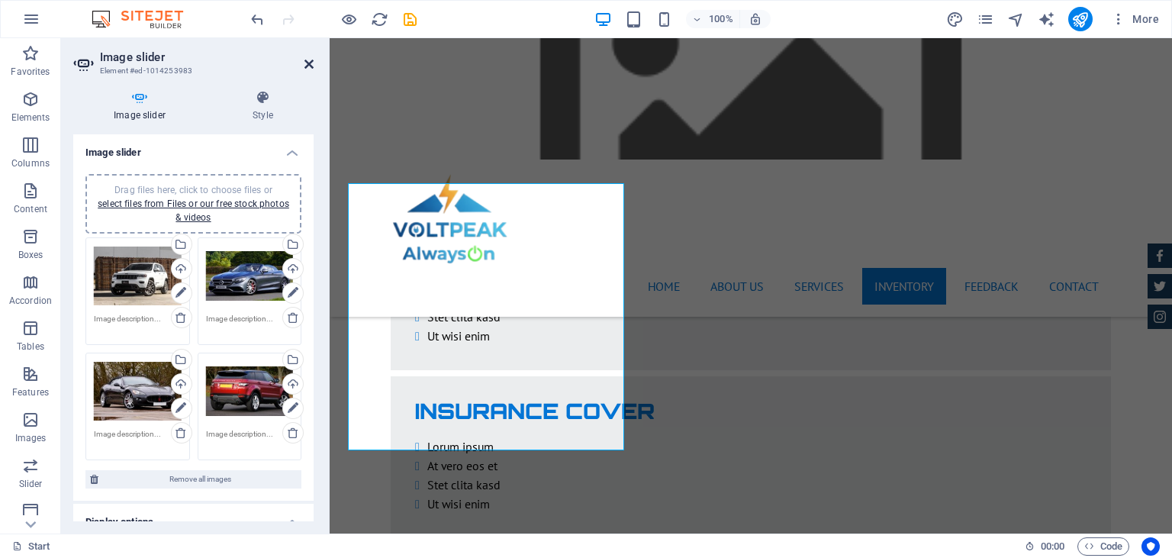
click at [310, 63] on icon at bounding box center [308, 64] width 9 height 12
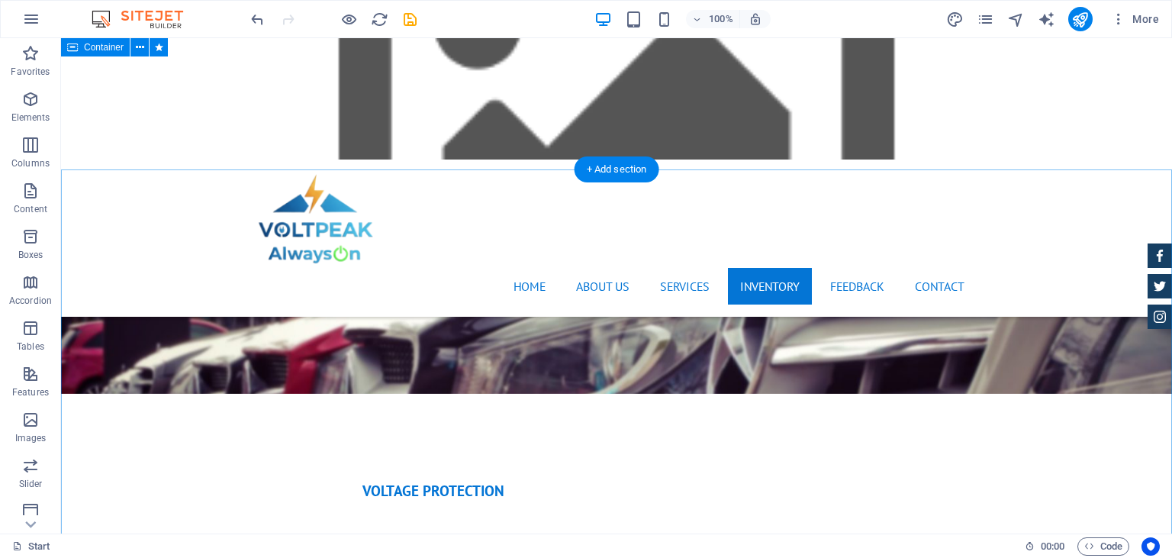
scroll to position [4672, 0]
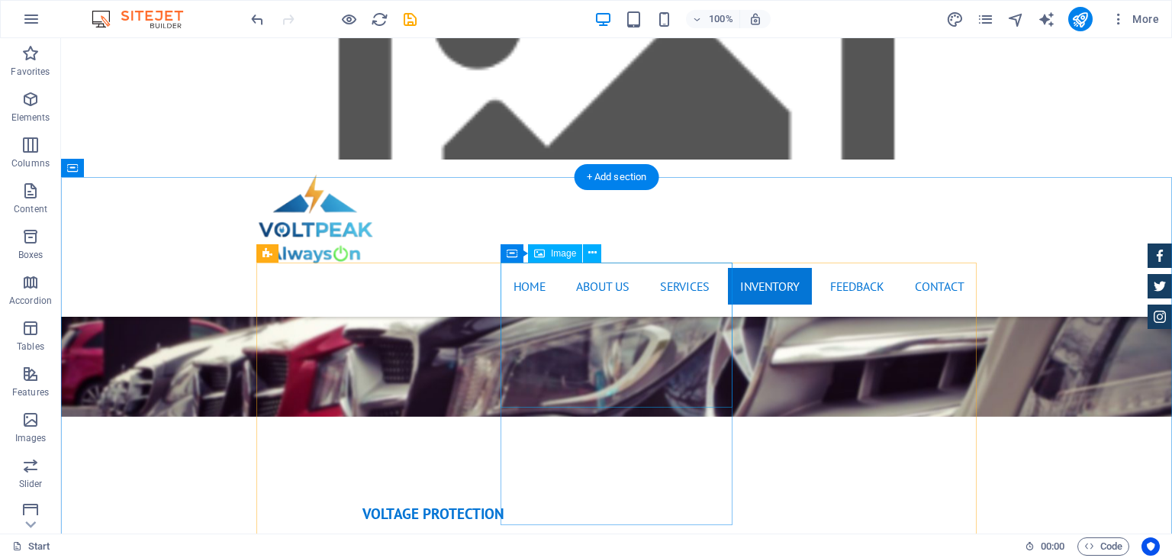
select select "%"
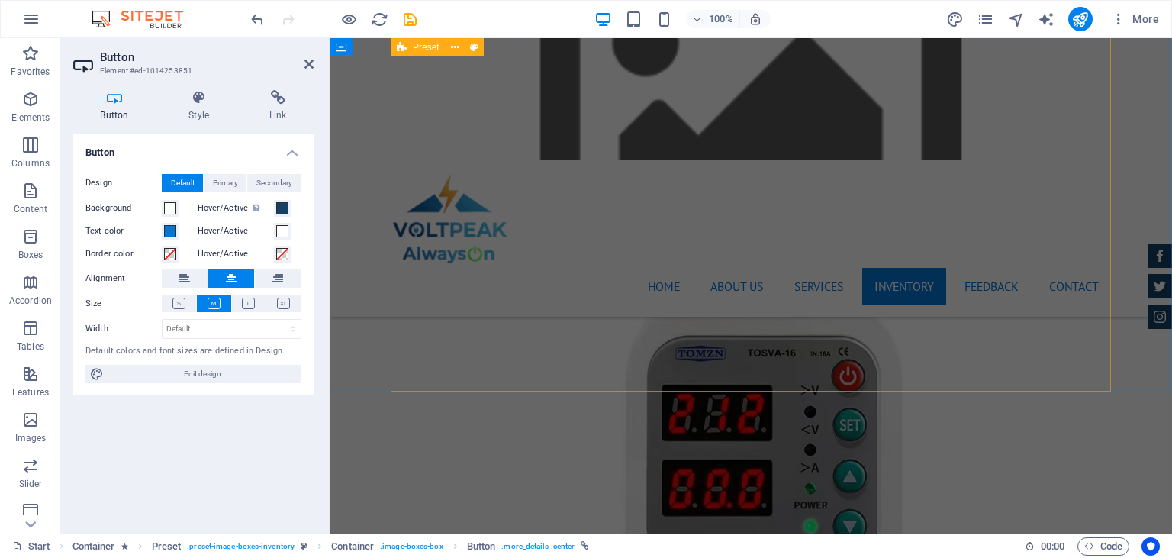
scroll to position [4857, 0]
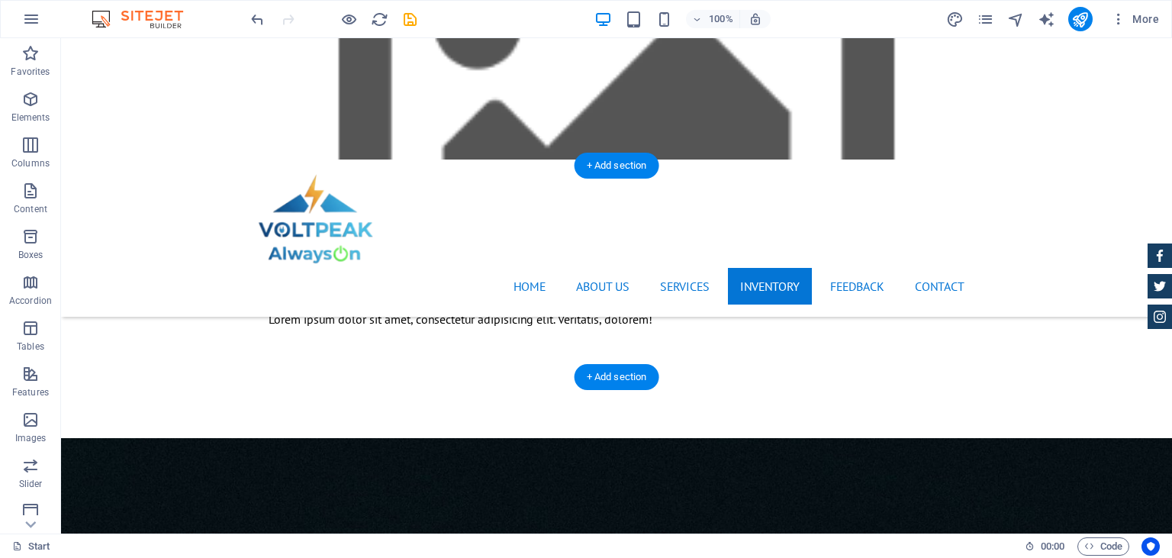
scroll to position [2279, 0]
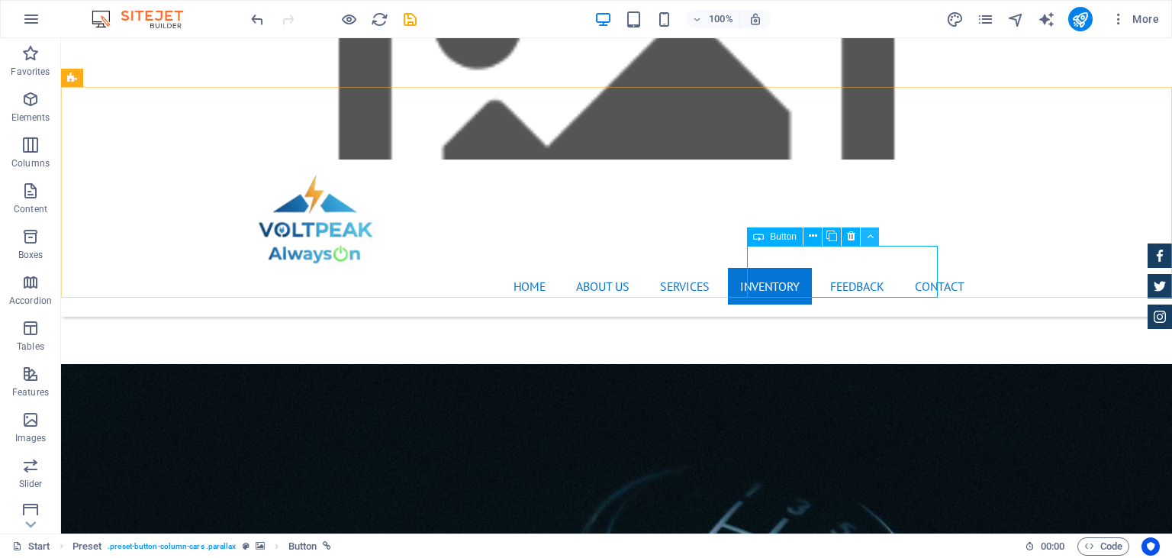
click at [868, 233] on icon at bounding box center [870, 236] width 7 height 16
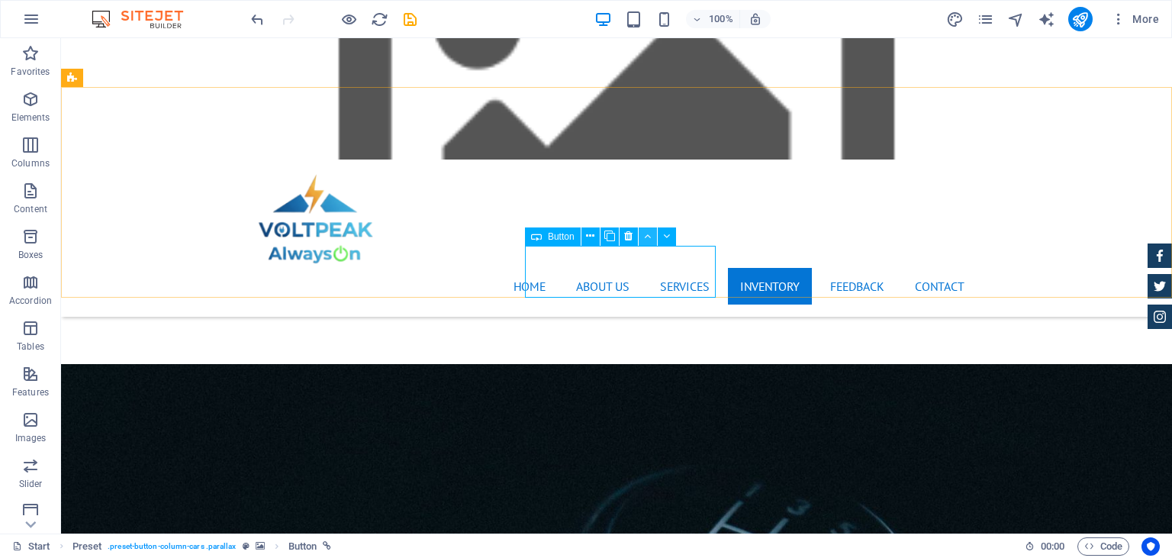
click at [651, 238] on icon at bounding box center [647, 236] width 7 height 16
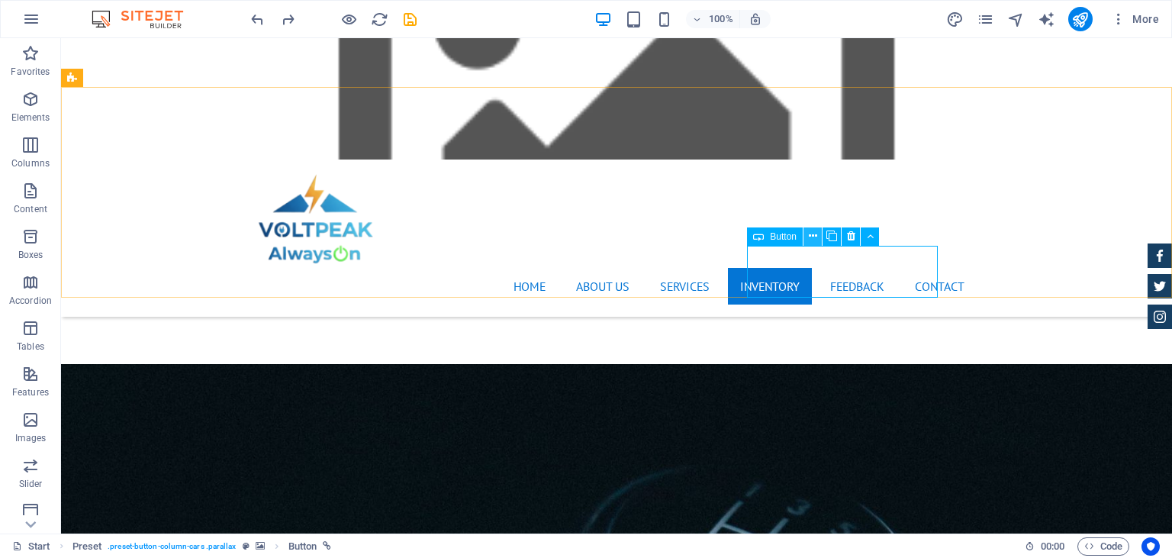
click at [809, 236] on icon at bounding box center [813, 236] width 8 height 16
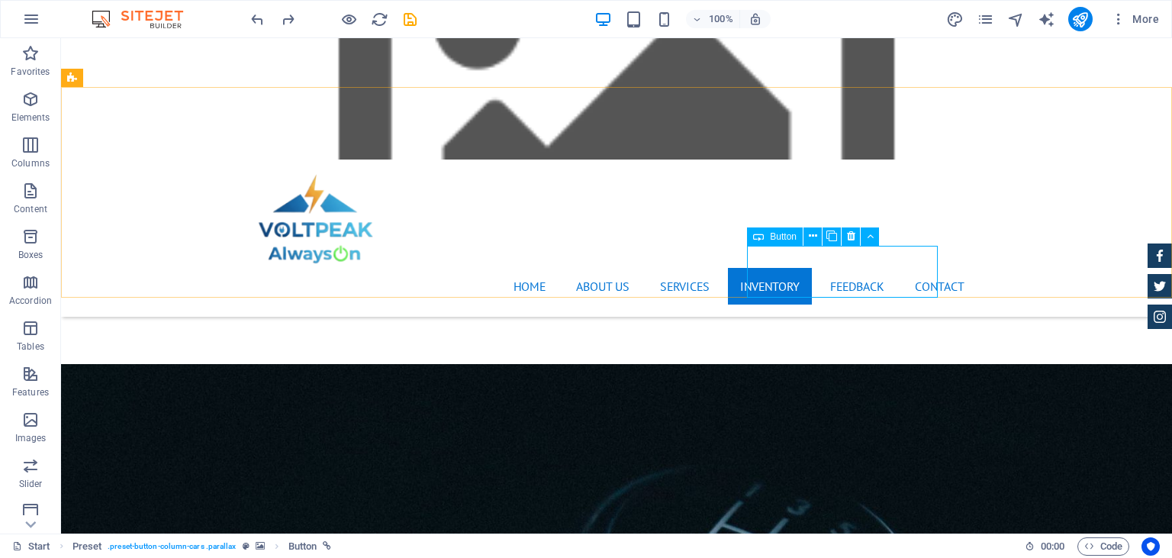
click at [786, 240] on span "Button" at bounding box center [783, 236] width 27 height 9
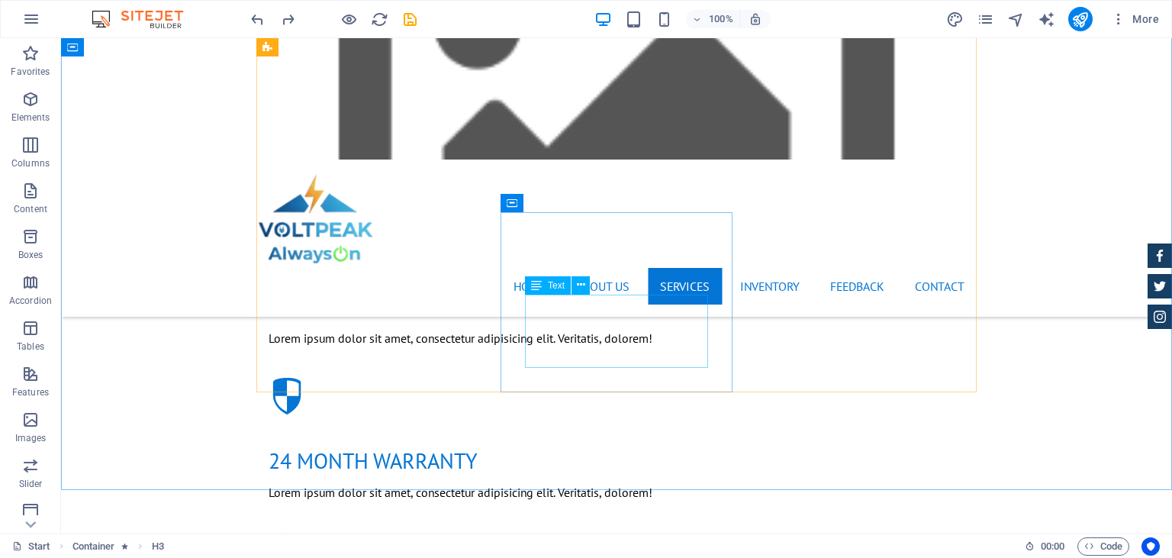
scroll to position [1877, 0]
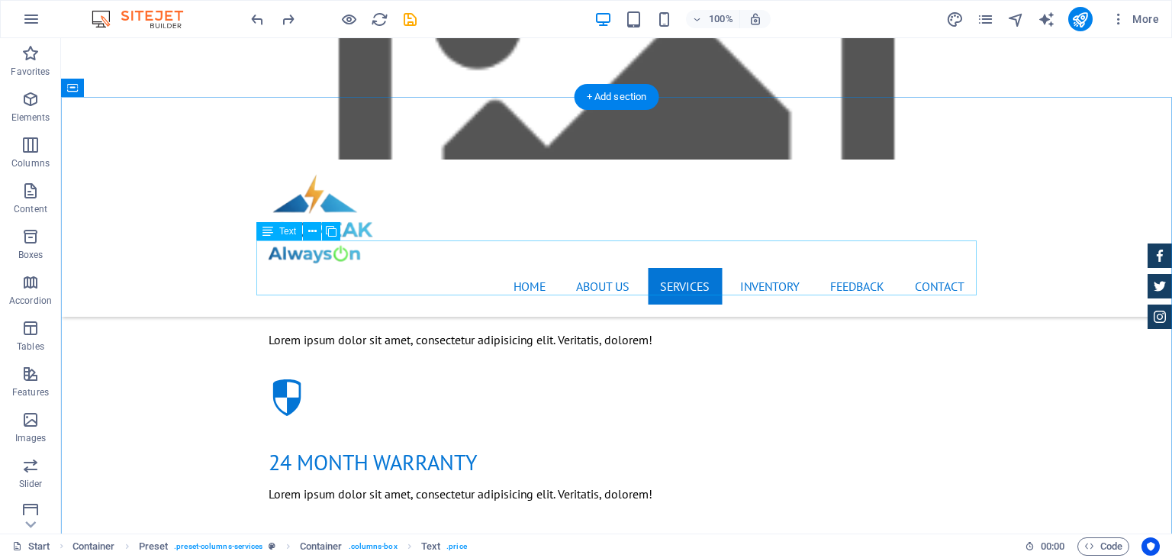
scroll to position [1554, 0]
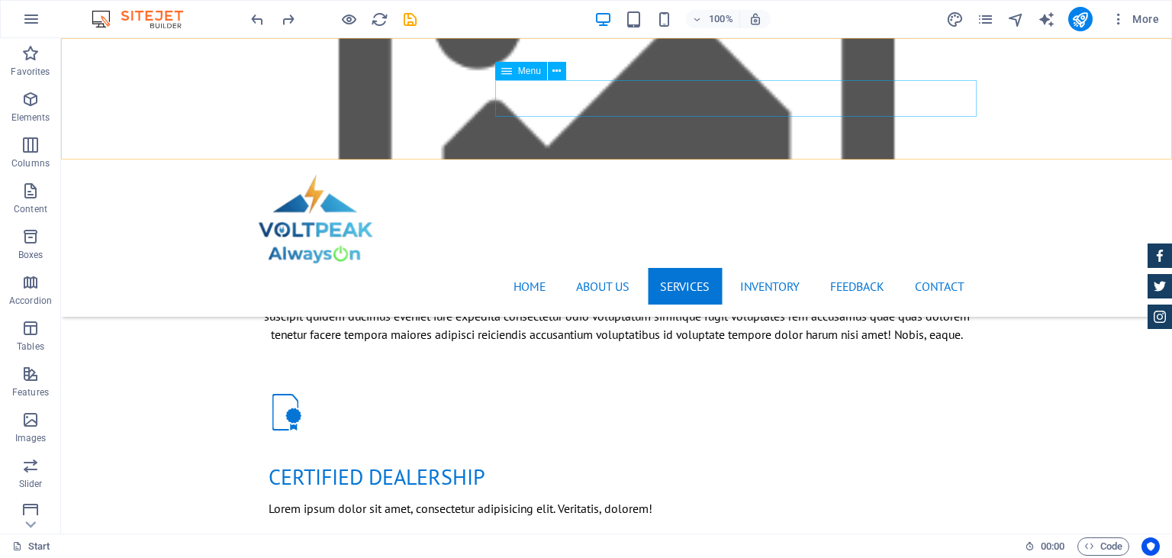
click at [859, 268] on nav "Home About us Services Inventory Feedback Contact" at bounding box center [616, 286] width 720 height 37
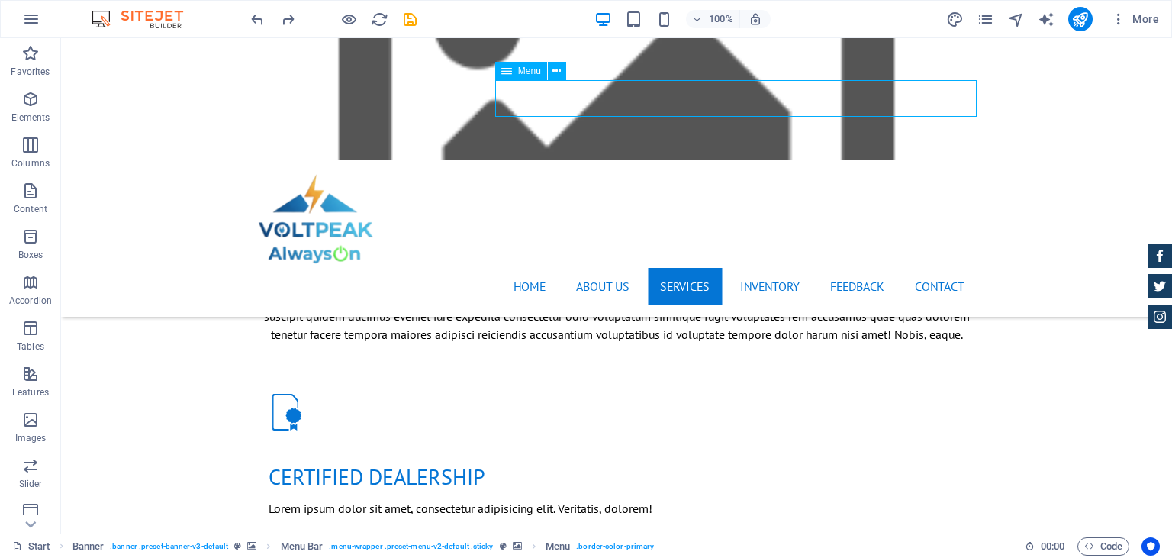
click at [859, 268] on nav "Home About us Services Inventory Feedback Contact" at bounding box center [616, 286] width 720 height 37
click at [787, 268] on nav "Home About us Services Inventory Feedback Contact" at bounding box center [616, 286] width 720 height 37
click at [767, 268] on nav "Home About us Services Inventory Feedback Contact" at bounding box center [616, 286] width 720 height 37
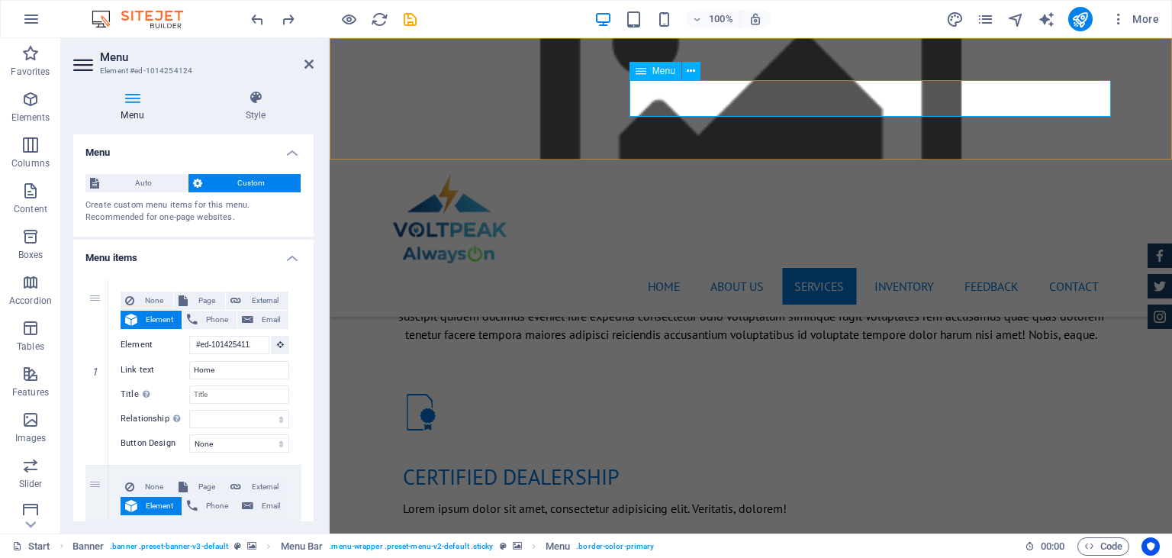
click at [902, 268] on nav "Home About us Services Inventory Feedback Contact" at bounding box center [751, 286] width 720 height 37
click at [906, 268] on nav "Home About us Services Inventory Feedback Contact" at bounding box center [751, 286] width 720 height 37
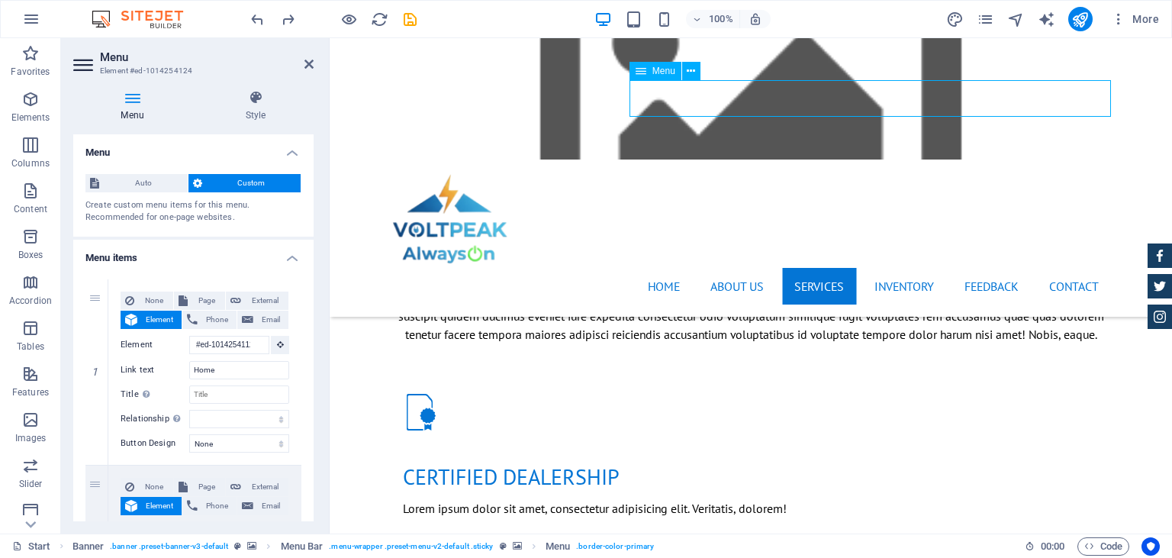
click at [906, 268] on nav "Home About us Services Inventory Feedback Contact" at bounding box center [751, 286] width 720 height 37
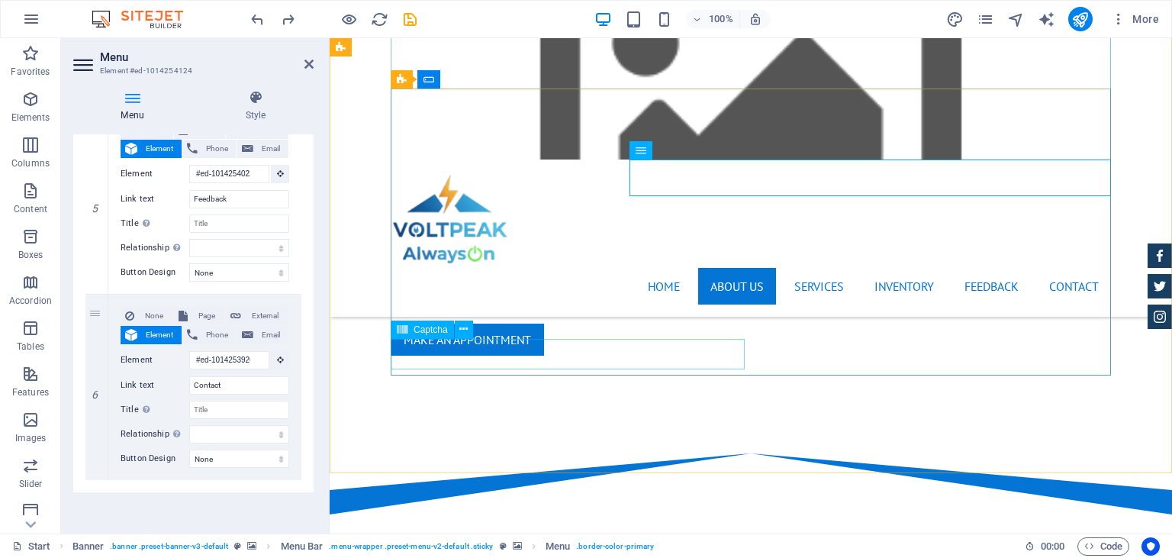
scroll to position [1208, 0]
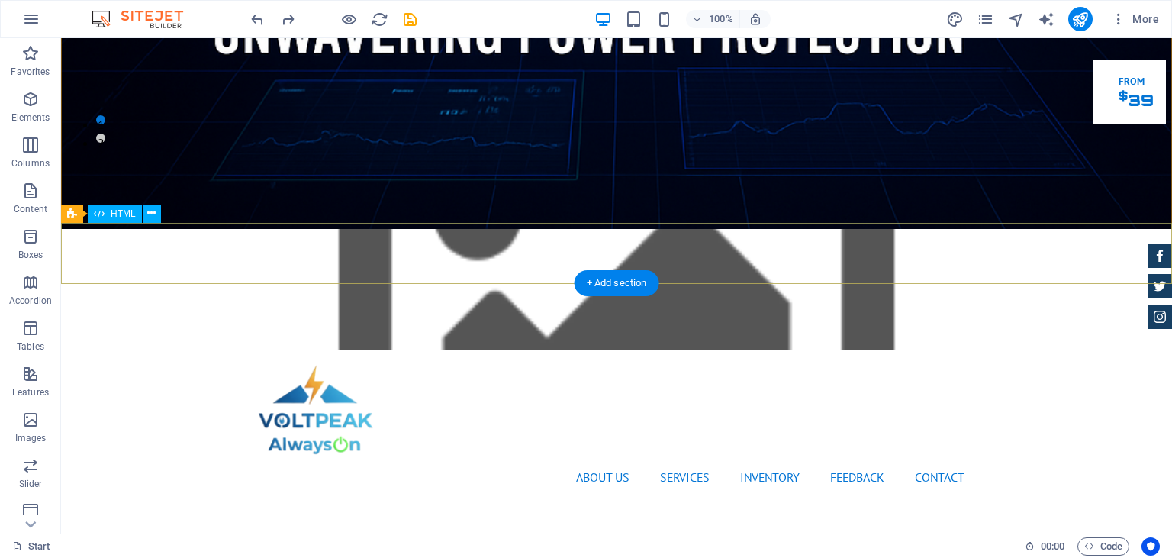
scroll to position [80, 0]
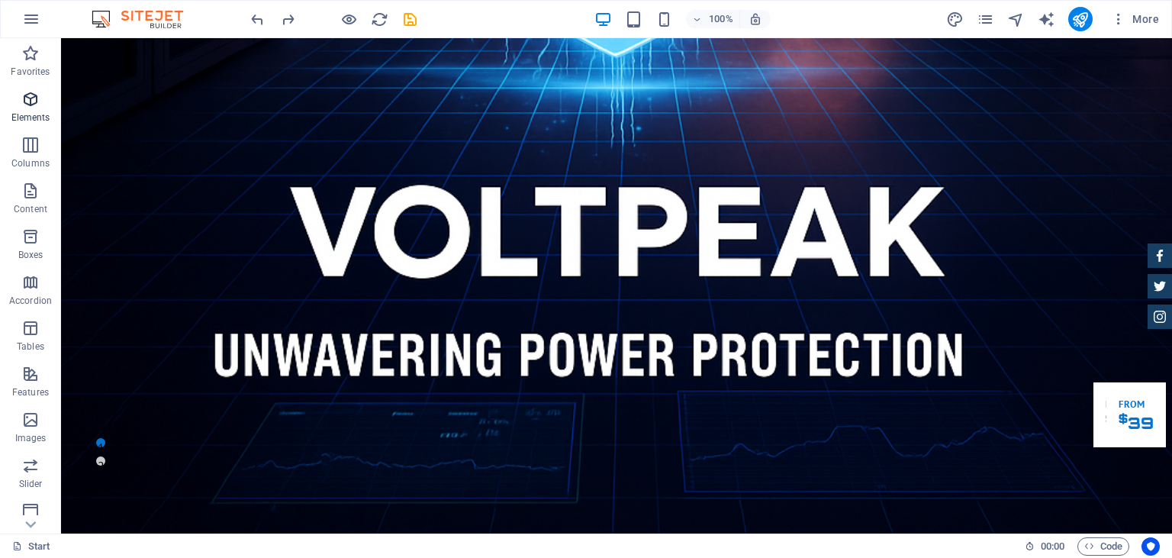
click at [27, 103] on icon "button" at bounding box center [30, 99] width 18 height 18
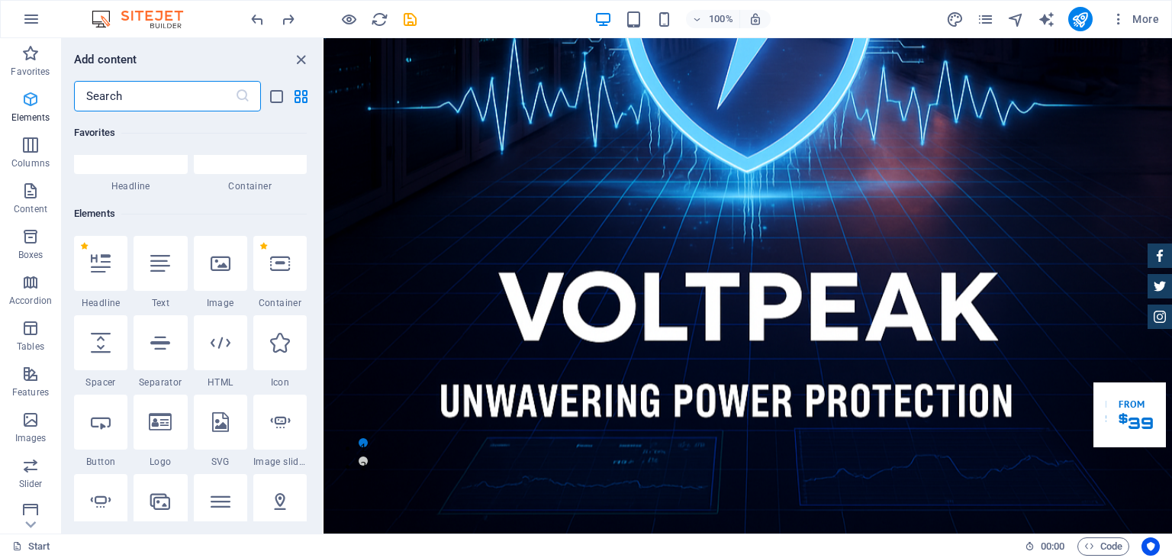
scroll to position [162, 0]
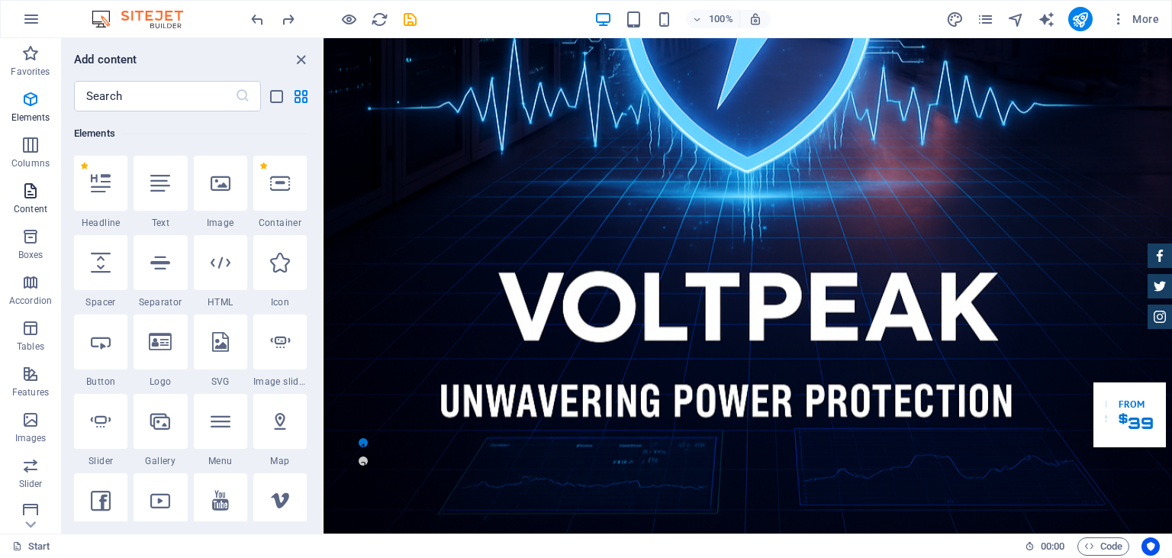
click at [29, 191] on icon "button" at bounding box center [30, 191] width 18 height 18
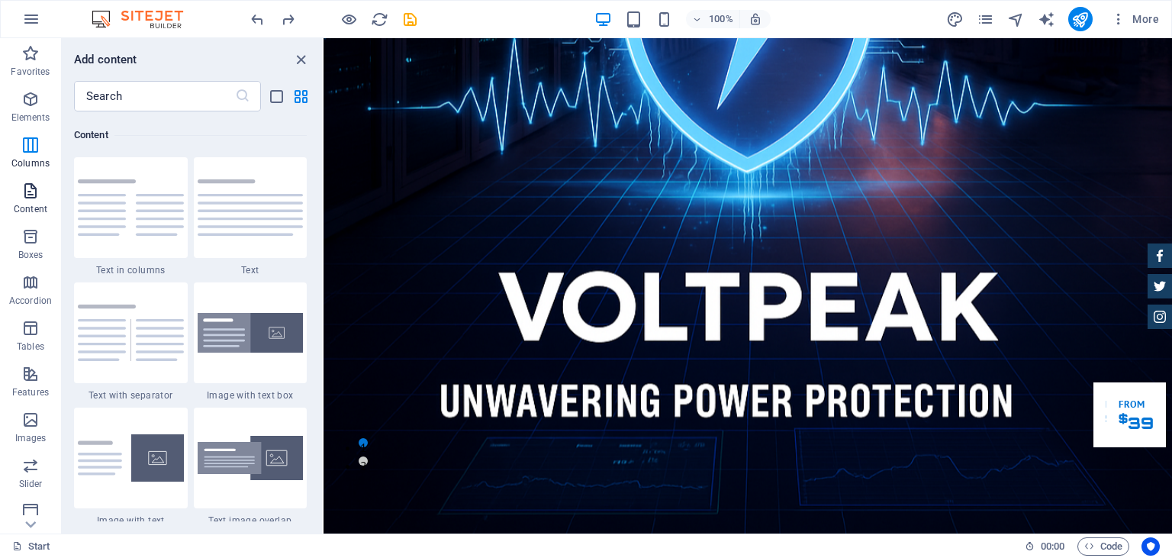
scroll to position [2669, 0]
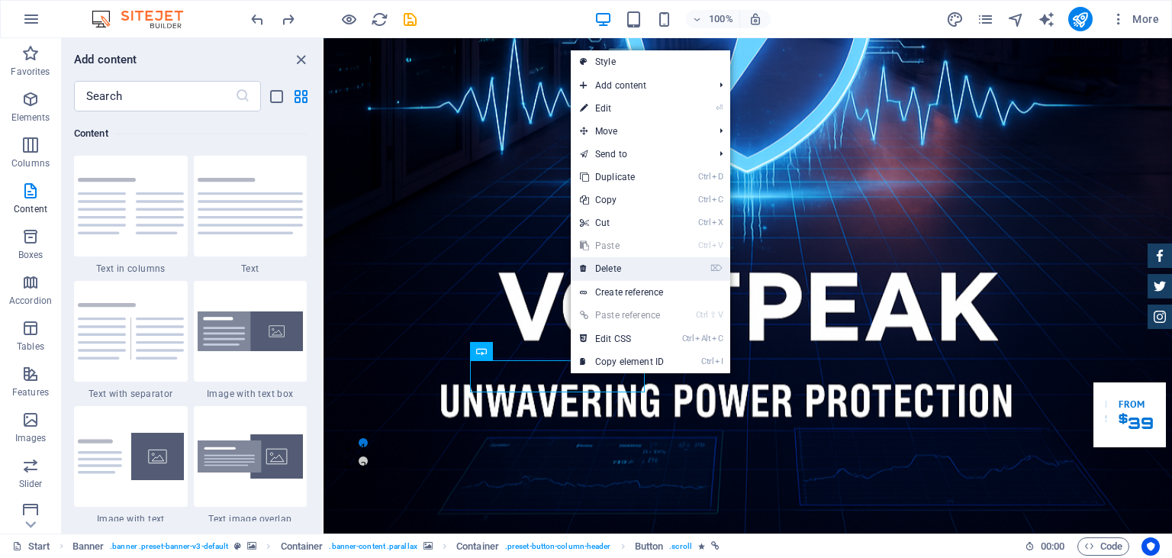
click at [615, 267] on link "⌦ Delete" at bounding box center [622, 268] width 102 height 23
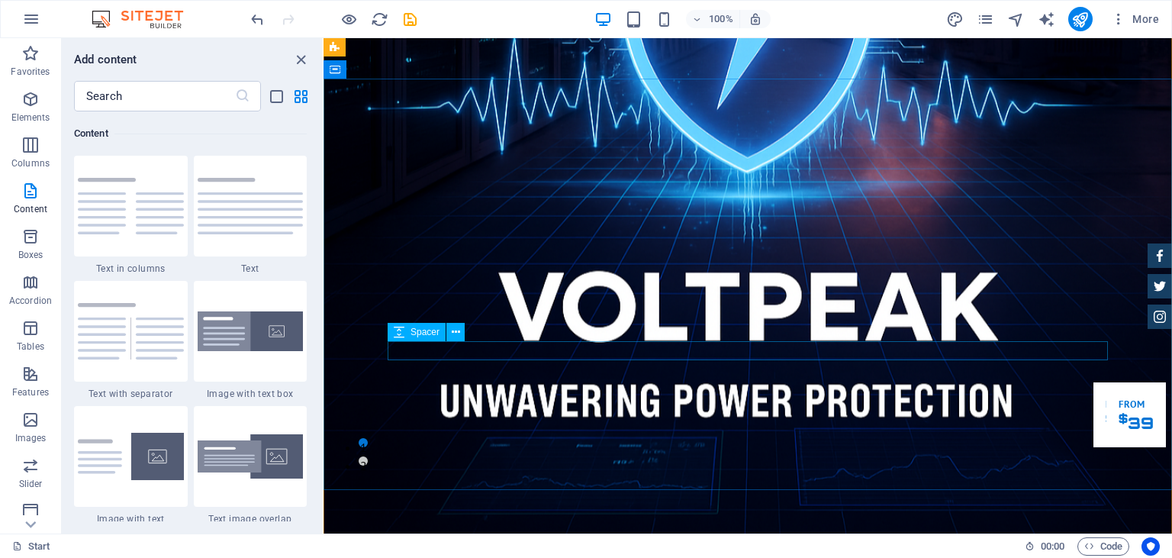
scroll to position [0, 0]
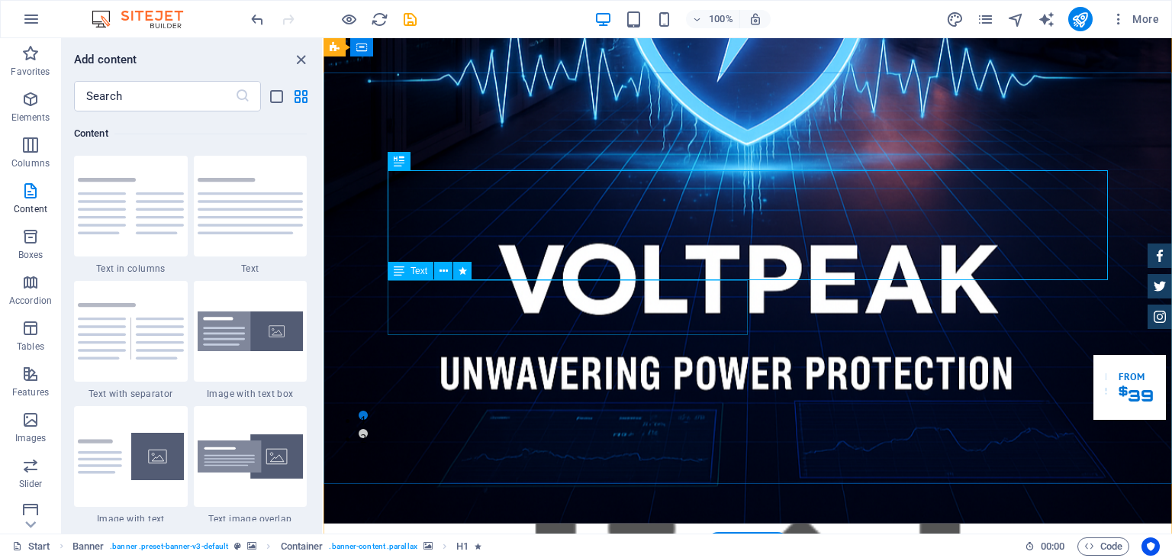
scroll to position [80, 0]
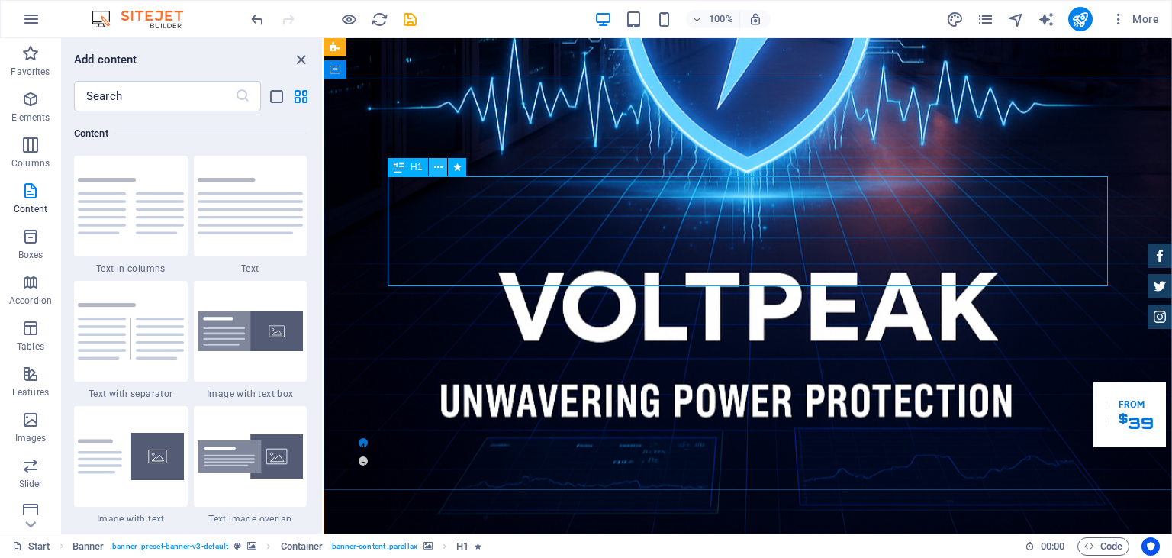
click at [441, 162] on icon at bounding box center [438, 167] width 8 height 16
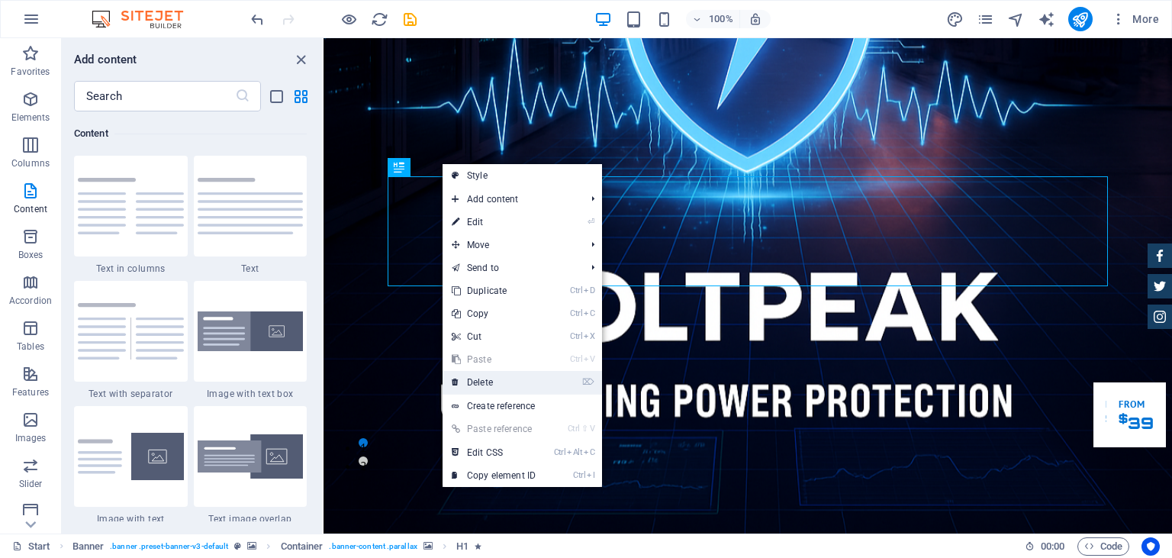
click at [499, 380] on link "⌦ Delete" at bounding box center [493, 382] width 102 height 23
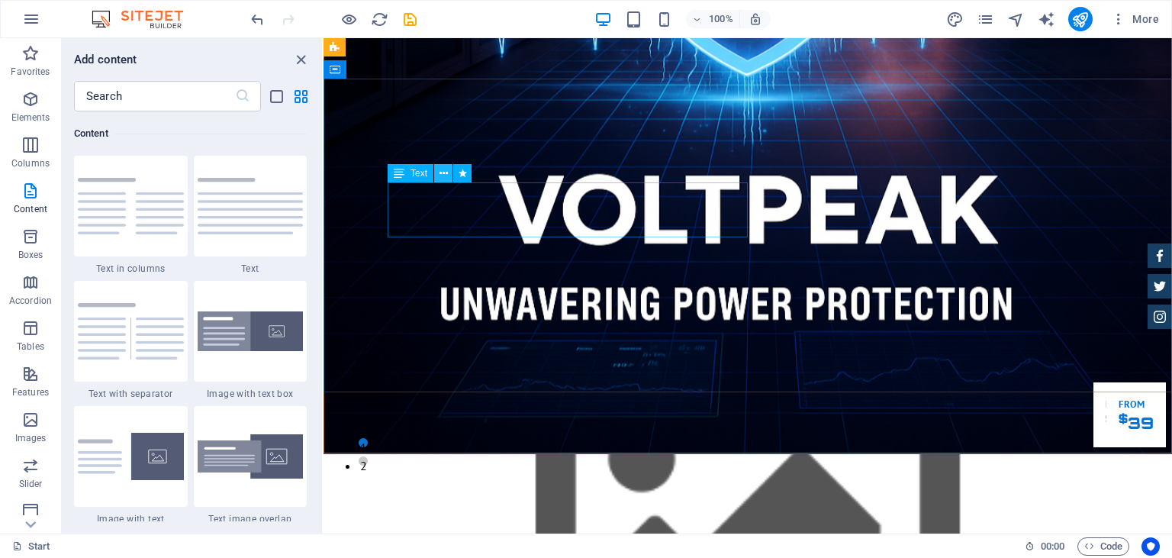
click at [443, 172] on icon at bounding box center [443, 174] width 8 height 16
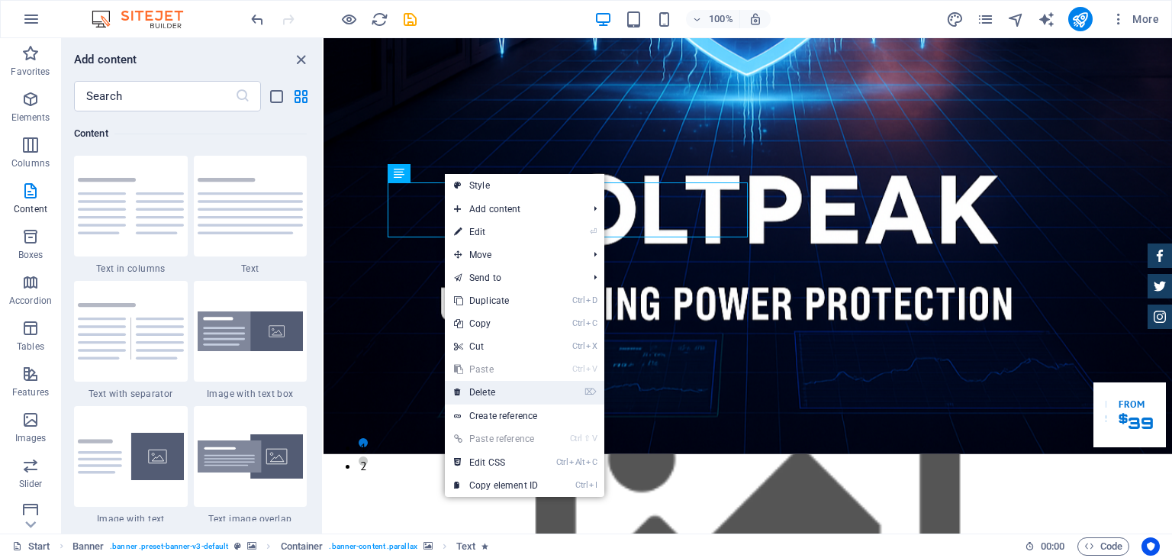
click at [495, 388] on link "⌦ Delete" at bounding box center [496, 392] width 102 height 23
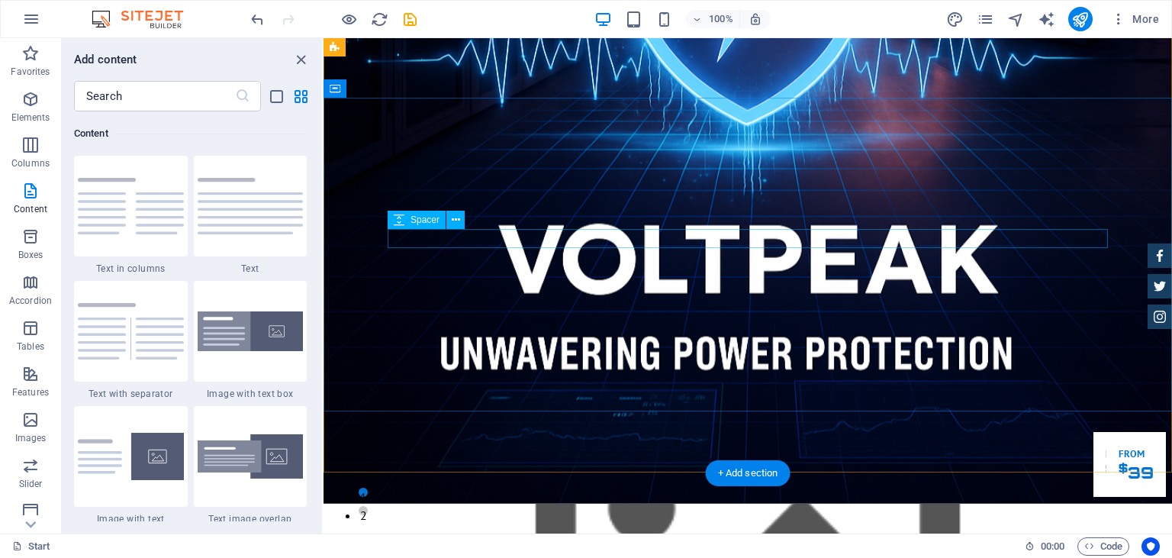
scroll to position [0, 0]
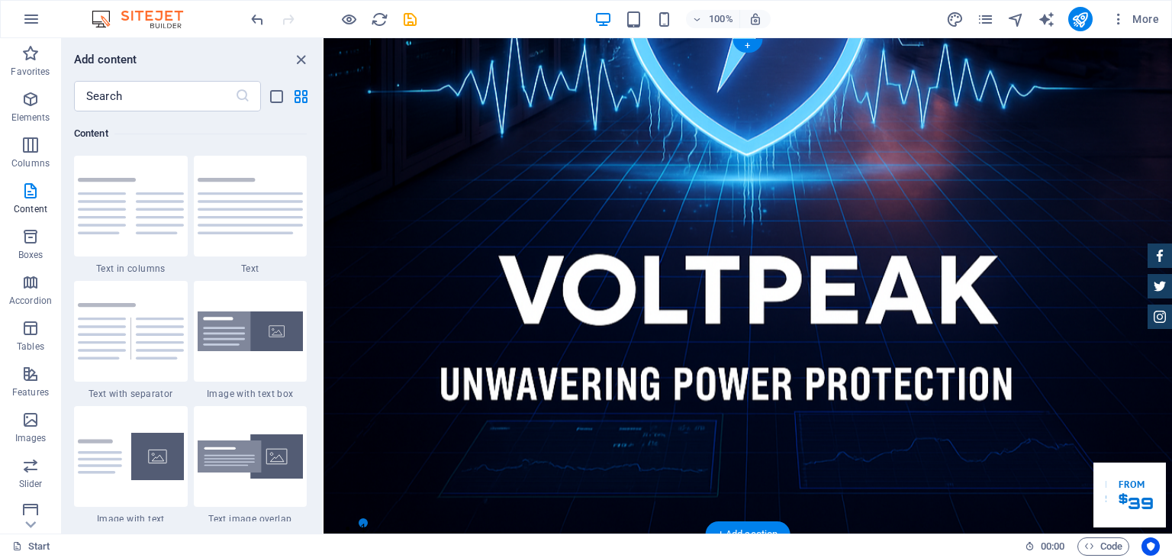
checkbox input "false"
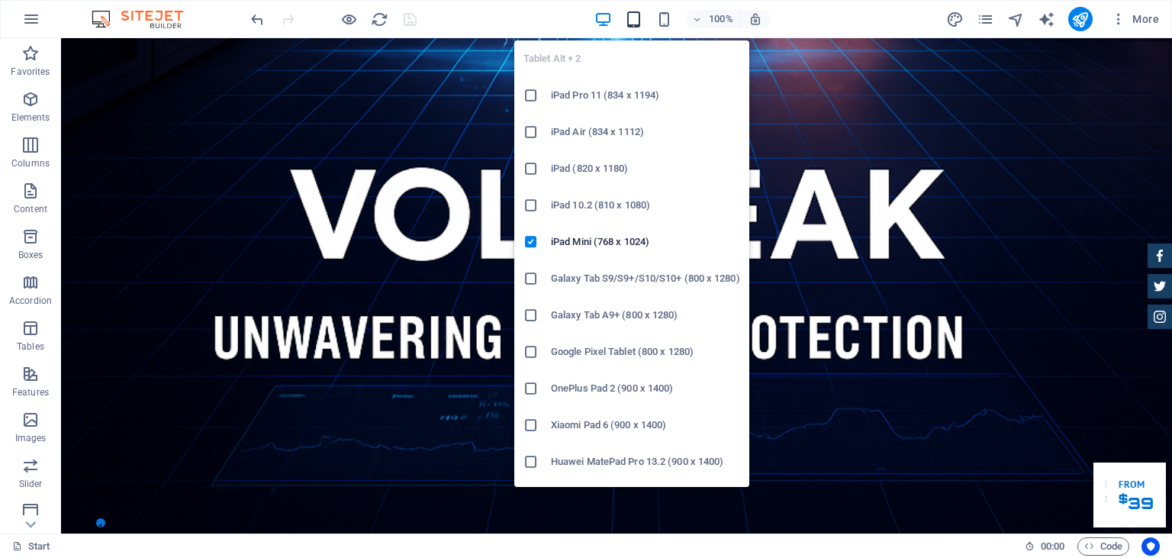
click at [633, 14] on icon "button" at bounding box center [634, 20] width 18 height 18
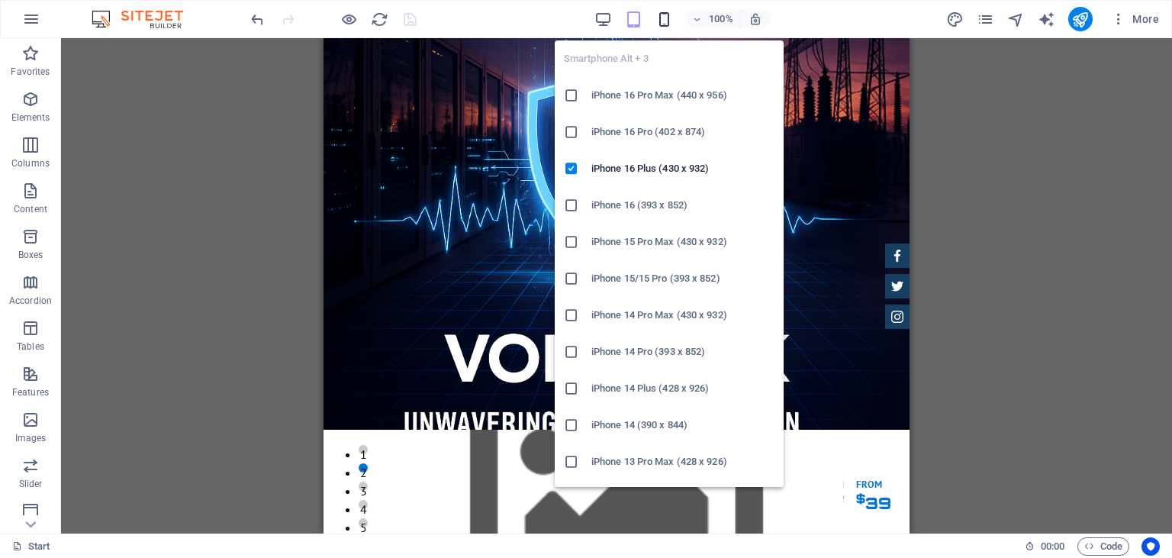
click at [664, 14] on icon "button" at bounding box center [664, 20] width 18 height 18
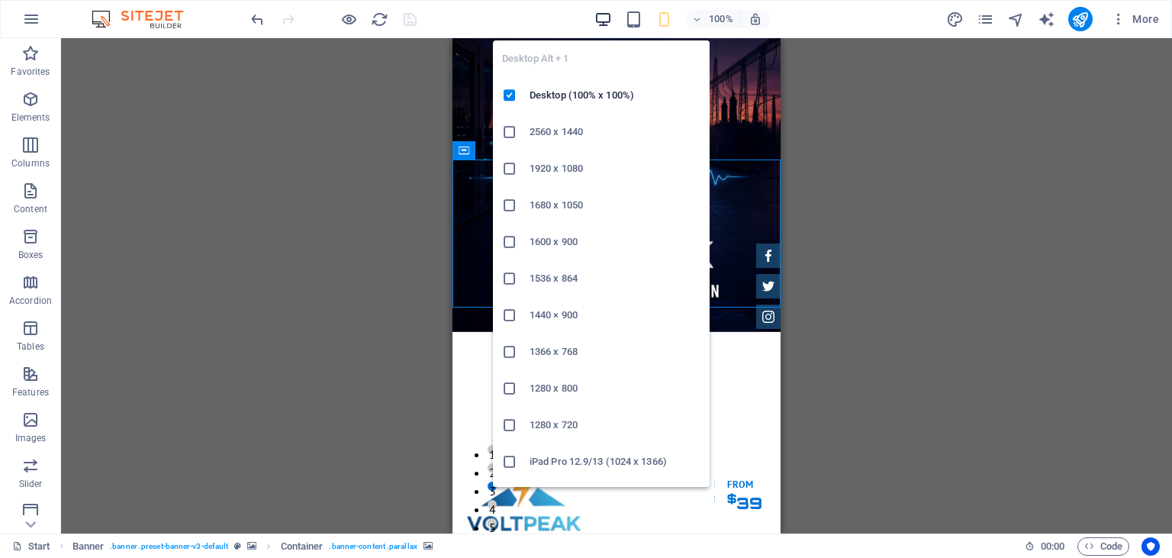
click at [600, 11] on icon "button" at bounding box center [603, 20] width 18 height 18
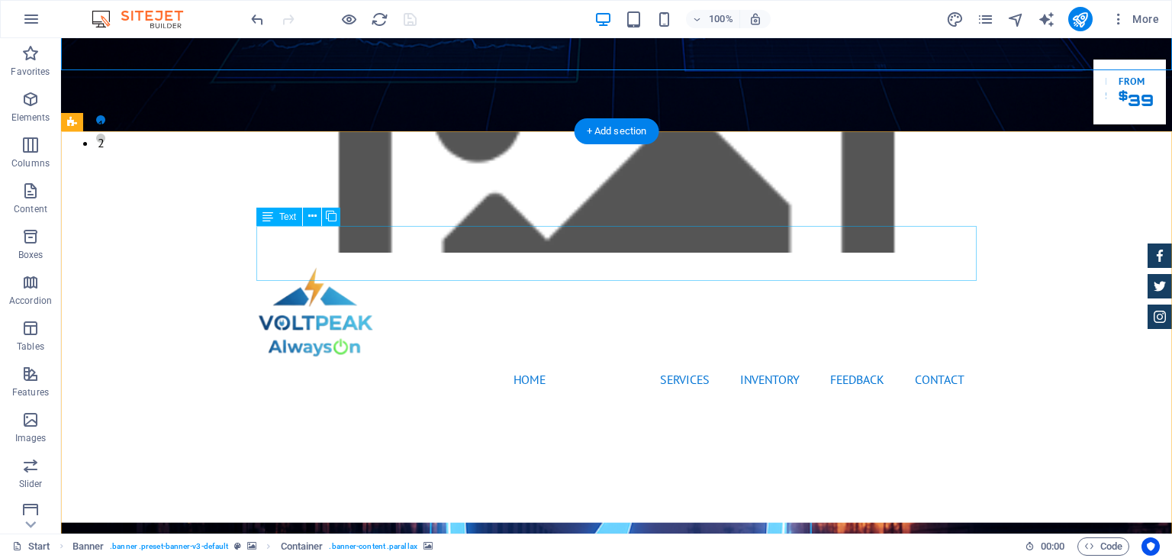
scroll to position [80, 0]
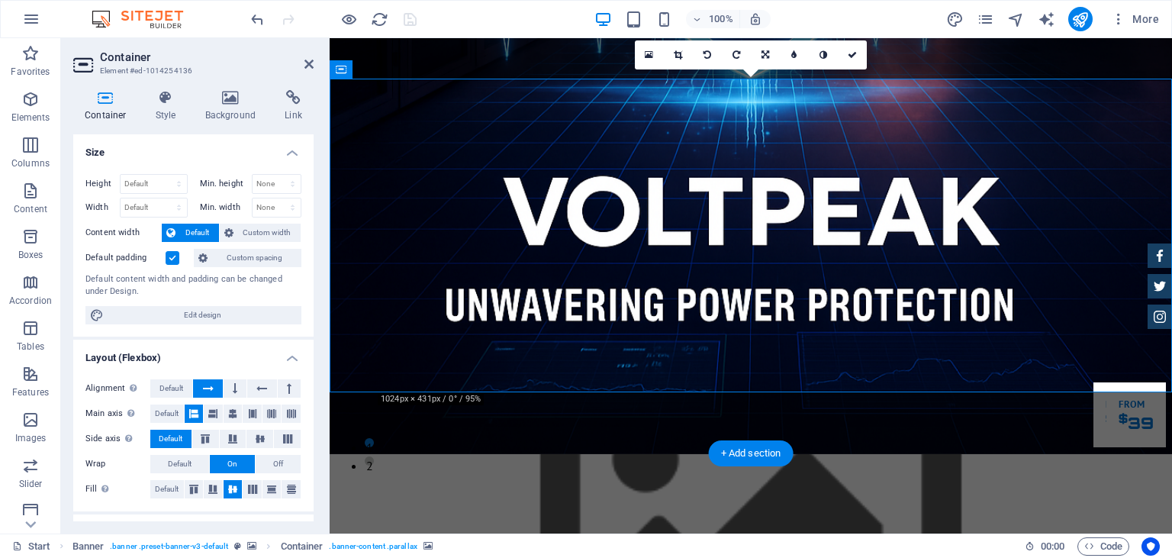
click at [238, 98] on icon at bounding box center [231, 97] width 74 height 15
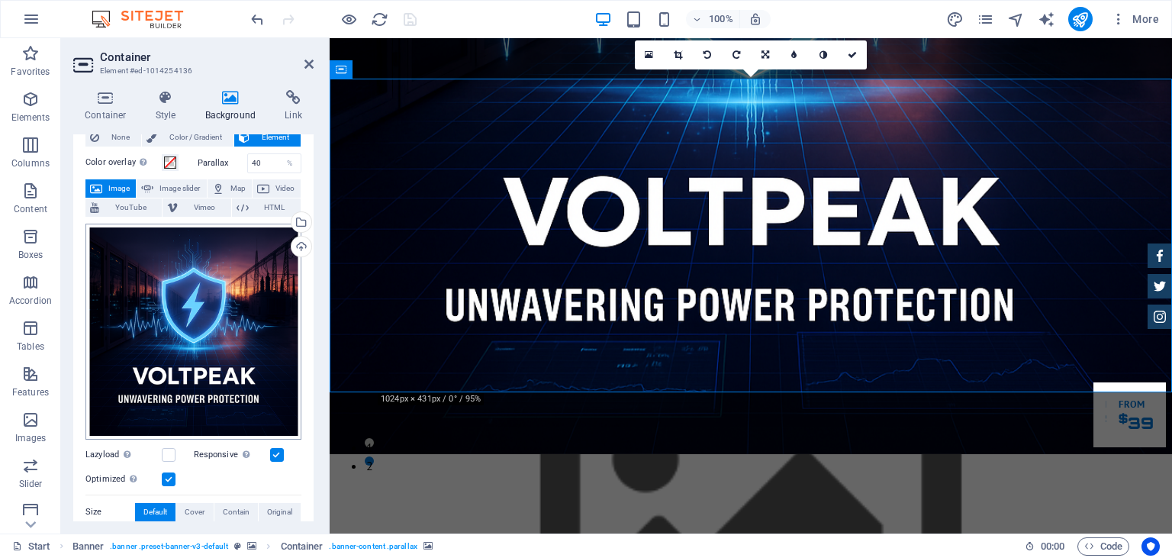
scroll to position [69, 0]
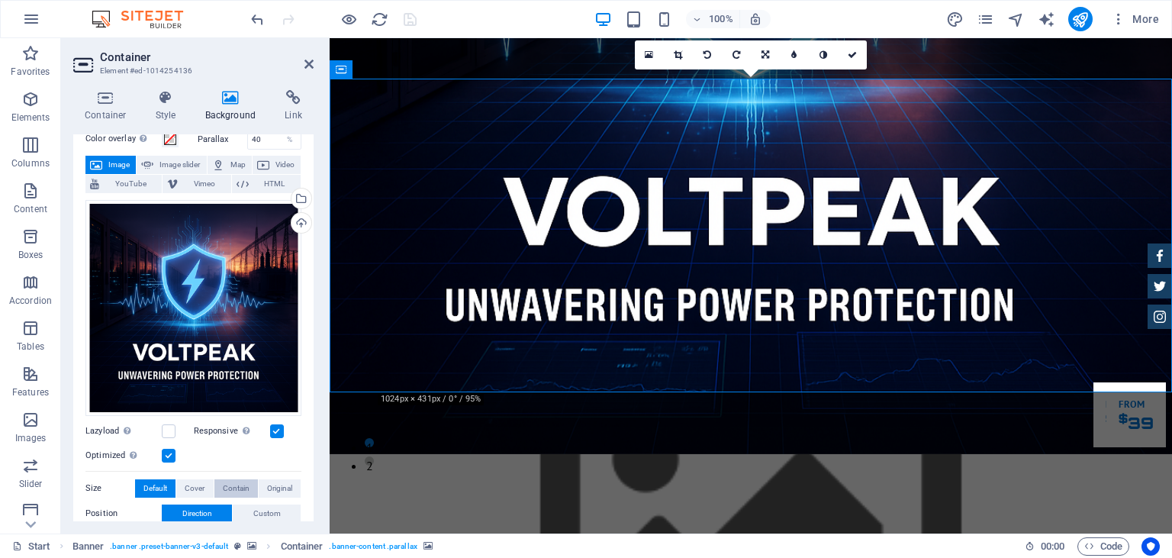
click at [237, 485] on span "Contain" at bounding box center [236, 488] width 27 height 18
checkbox input "false"
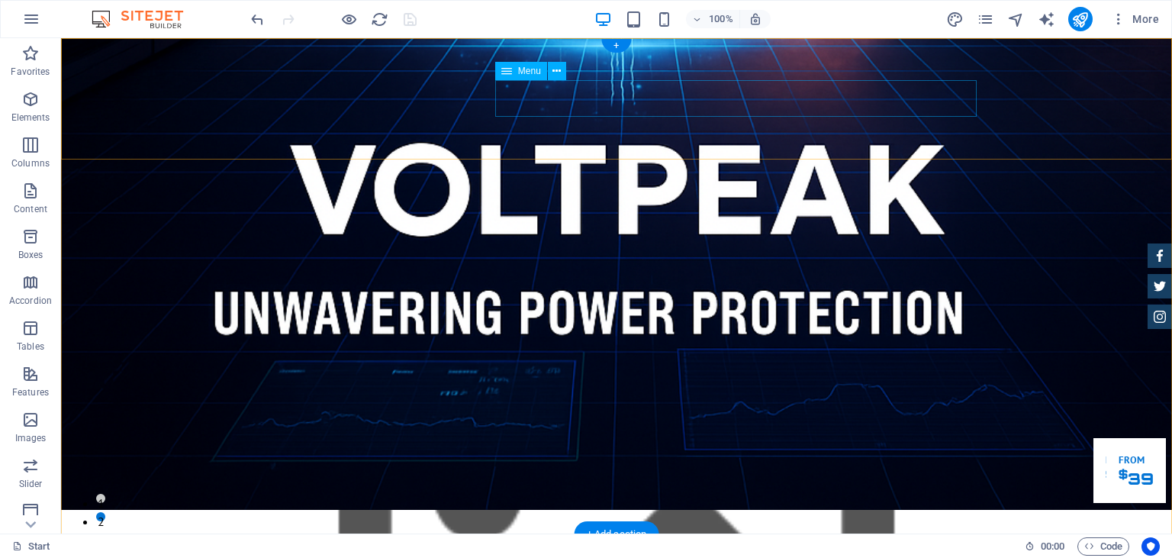
scroll to position [0, 0]
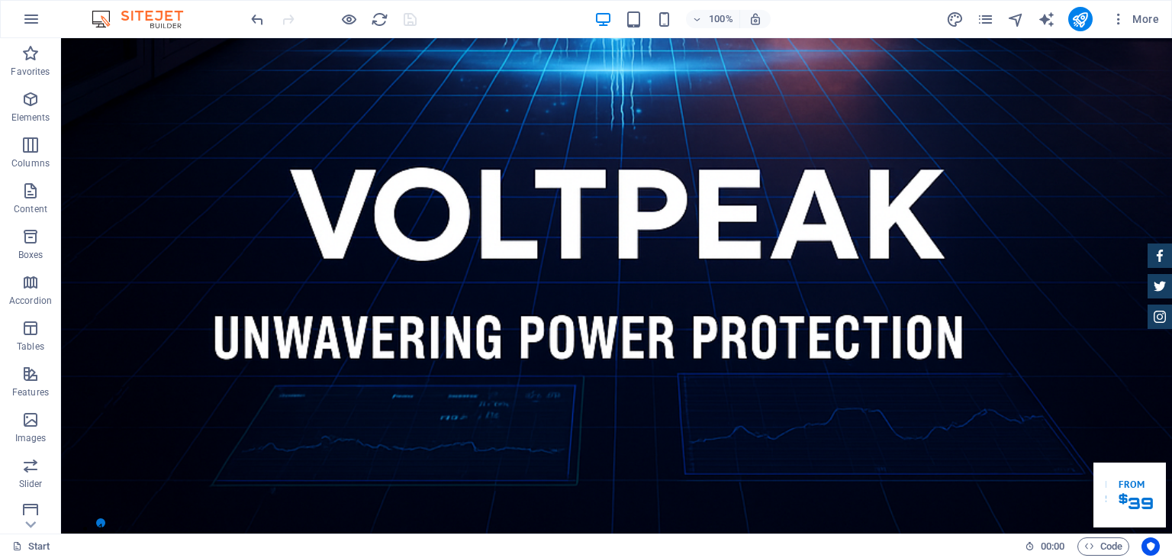
click at [652, 18] on div "100%" at bounding box center [682, 19] width 176 height 24
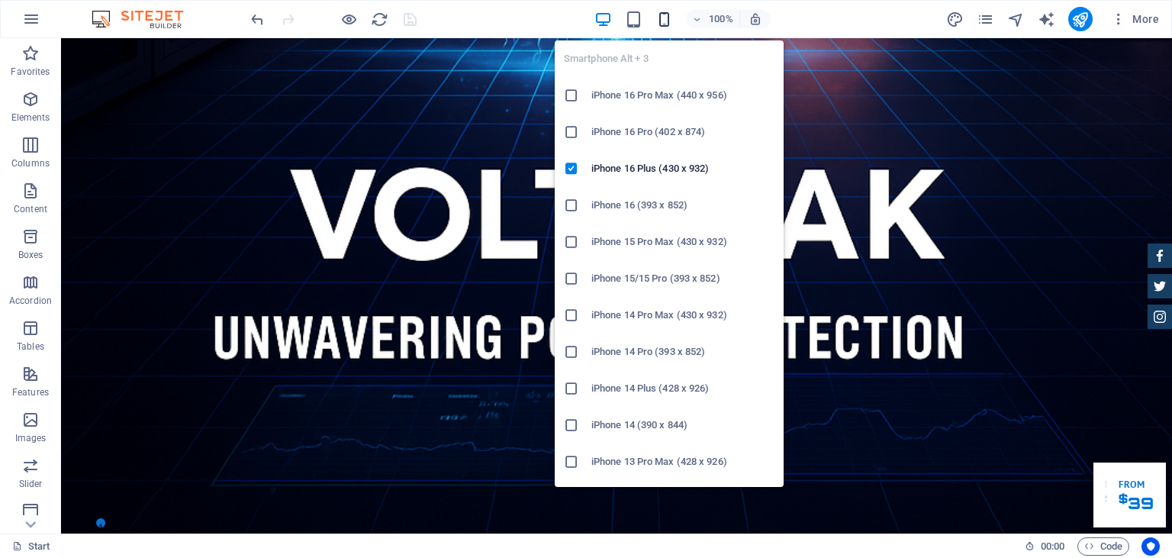
click at [661, 20] on icon "button" at bounding box center [664, 20] width 18 height 18
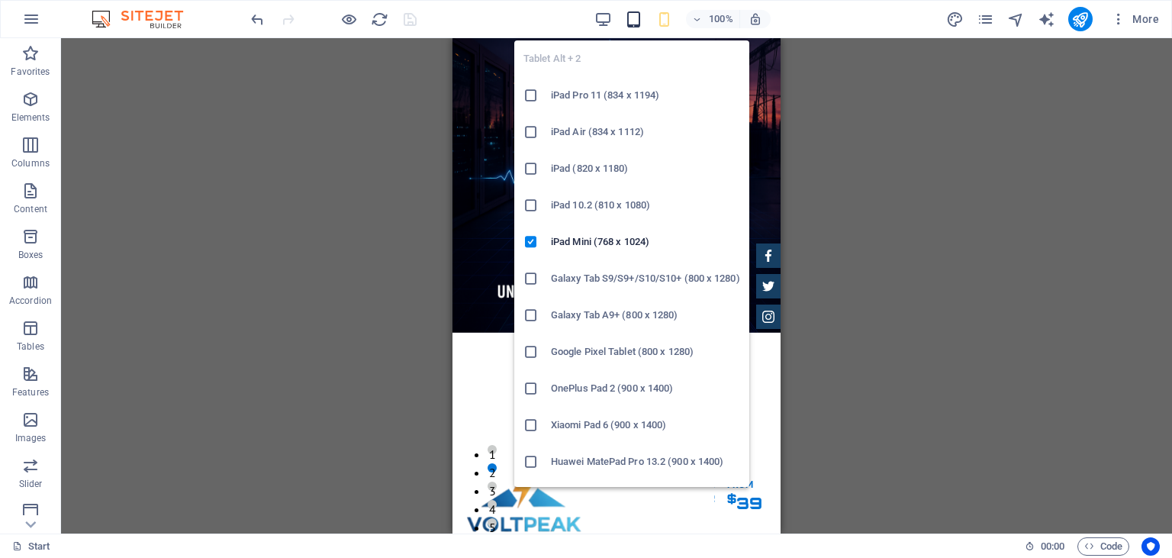
click at [635, 11] on icon "button" at bounding box center [634, 20] width 18 height 18
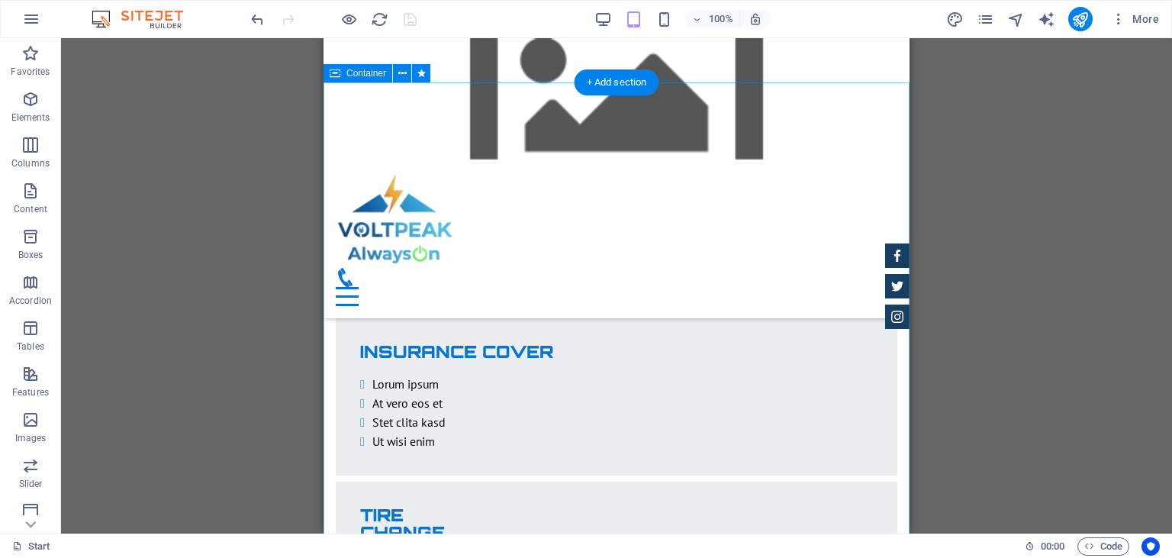
scroll to position [2981, 0]
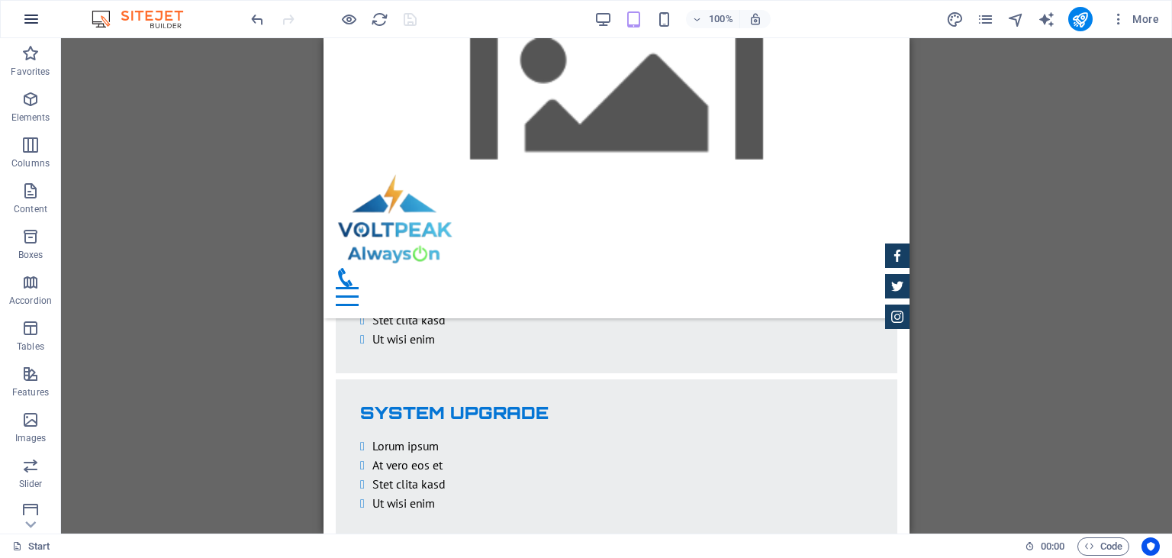
click at [41, 21] on button "button" at bounding box center [31, 19] width 37 height 37
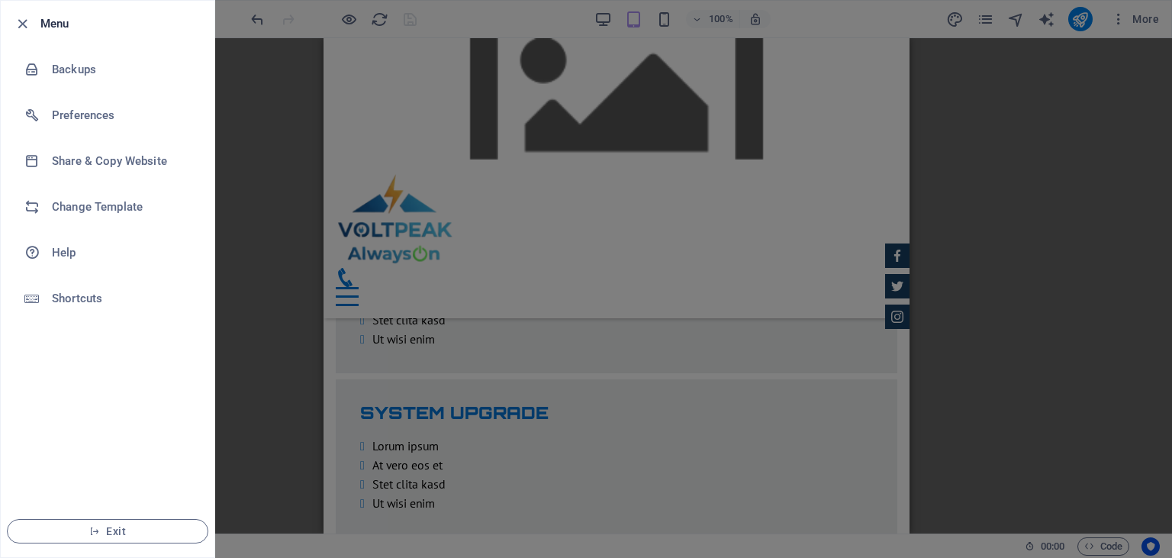
click at [1134, 113] on div at bounding box center [586, 279] width 1172 height 558
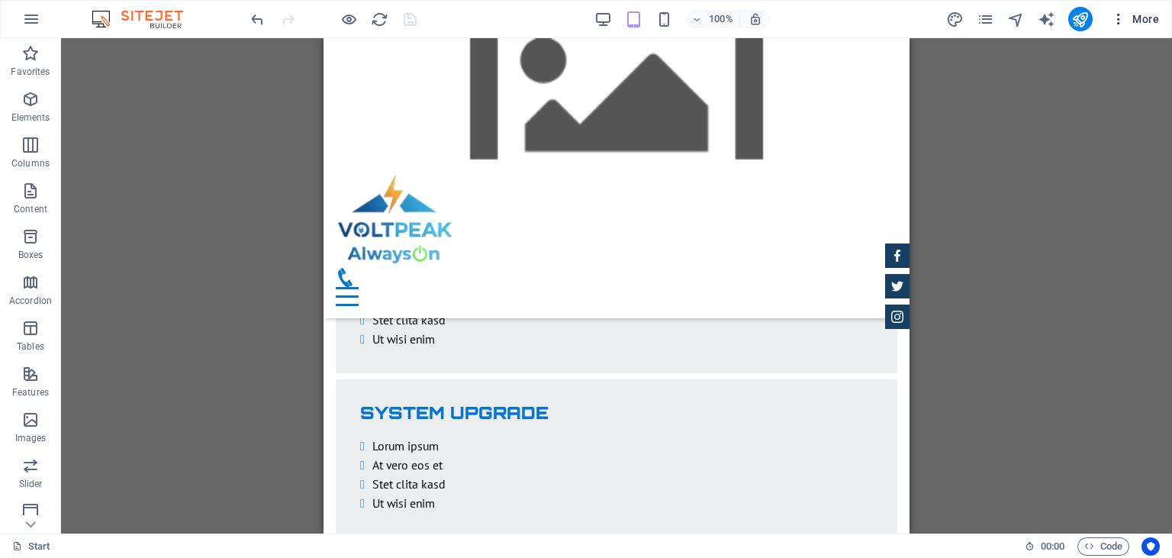
click at [1151, 29] on button "More" at bounding box center [1135, 19] width 60 height 24
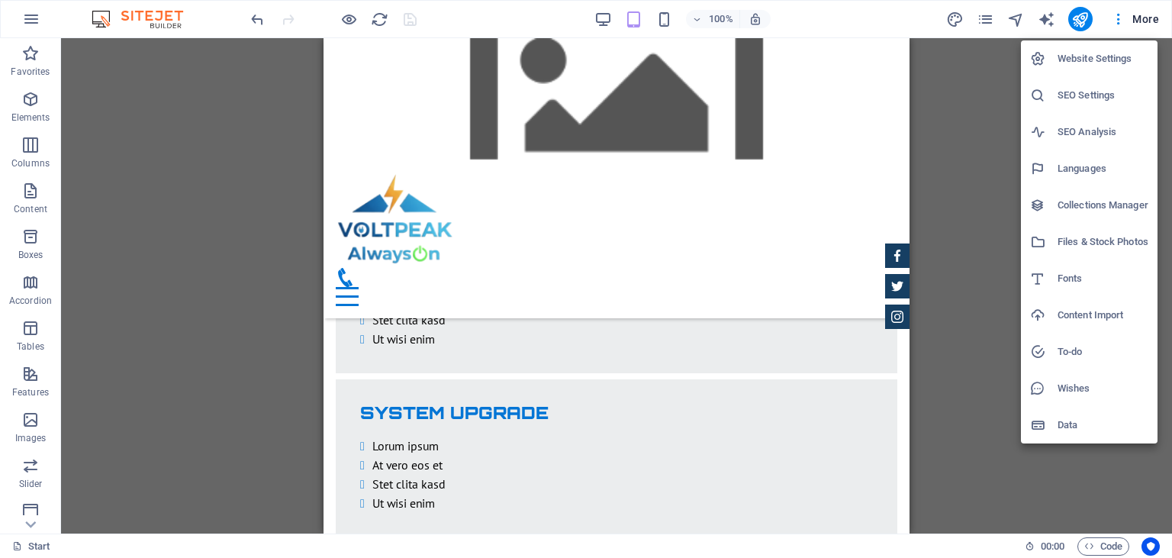
click at [166, 21] on div at bounding box center [586, 279] width 1172 height 558
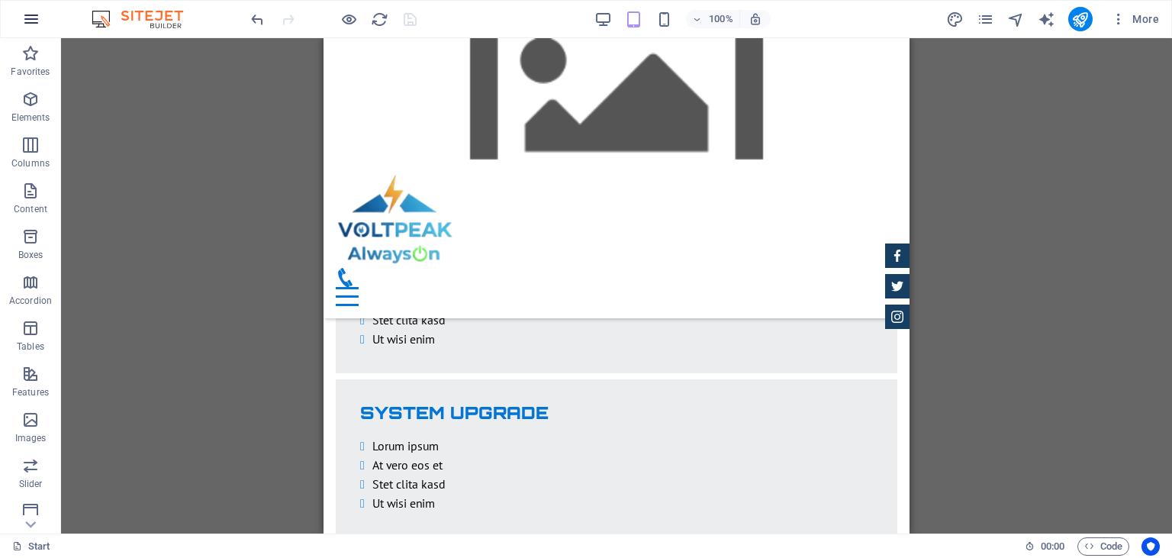
click at [20, 14] on button "button" at bounding box center [31, 19] width 37 height 37
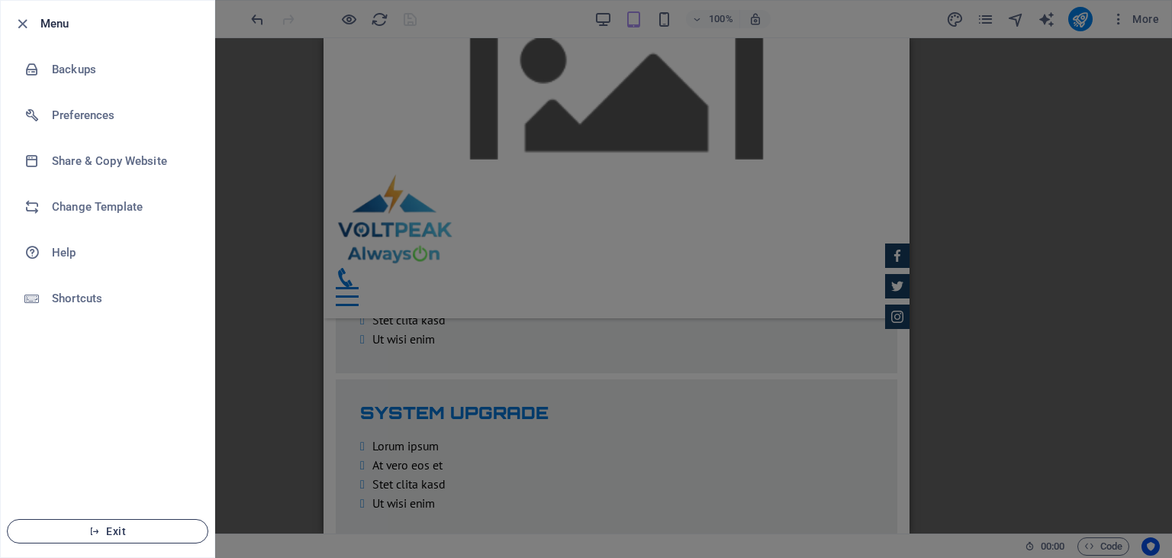
click at [99, 529] on icon "button" at bounding box center [94, 531] width 11 height 11
